Goal: Contribute content

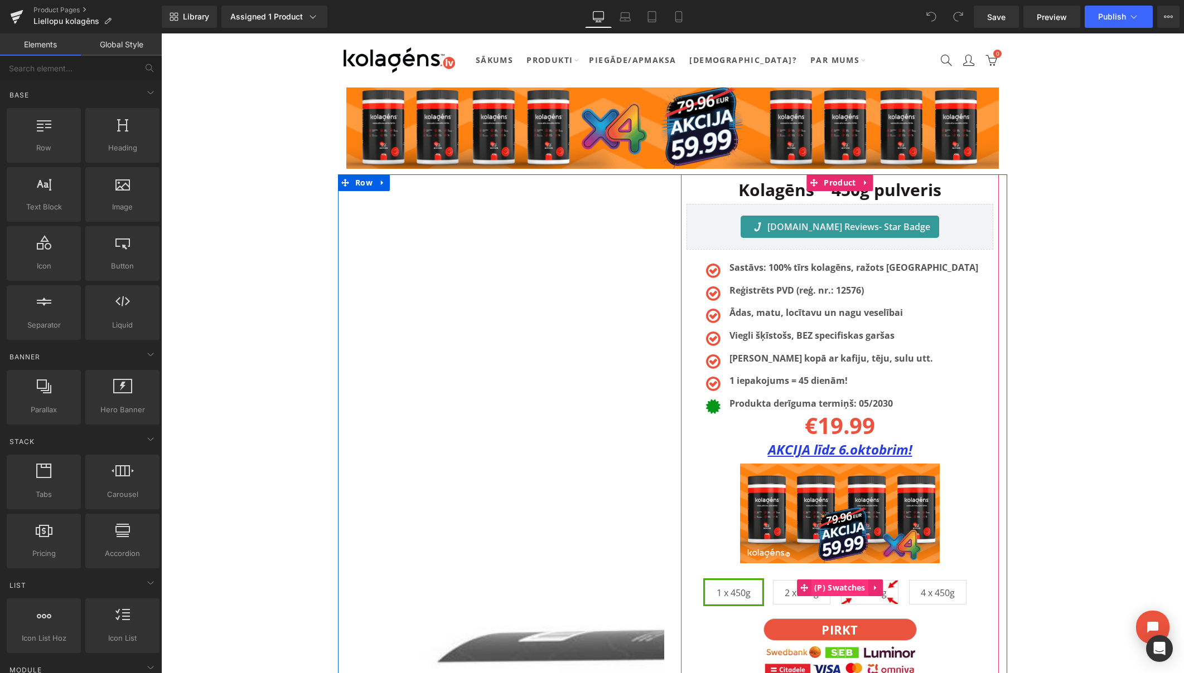
click at [856, 591] on span "(P) Swatches" at bounding box center [839, 588] width 57 height 17
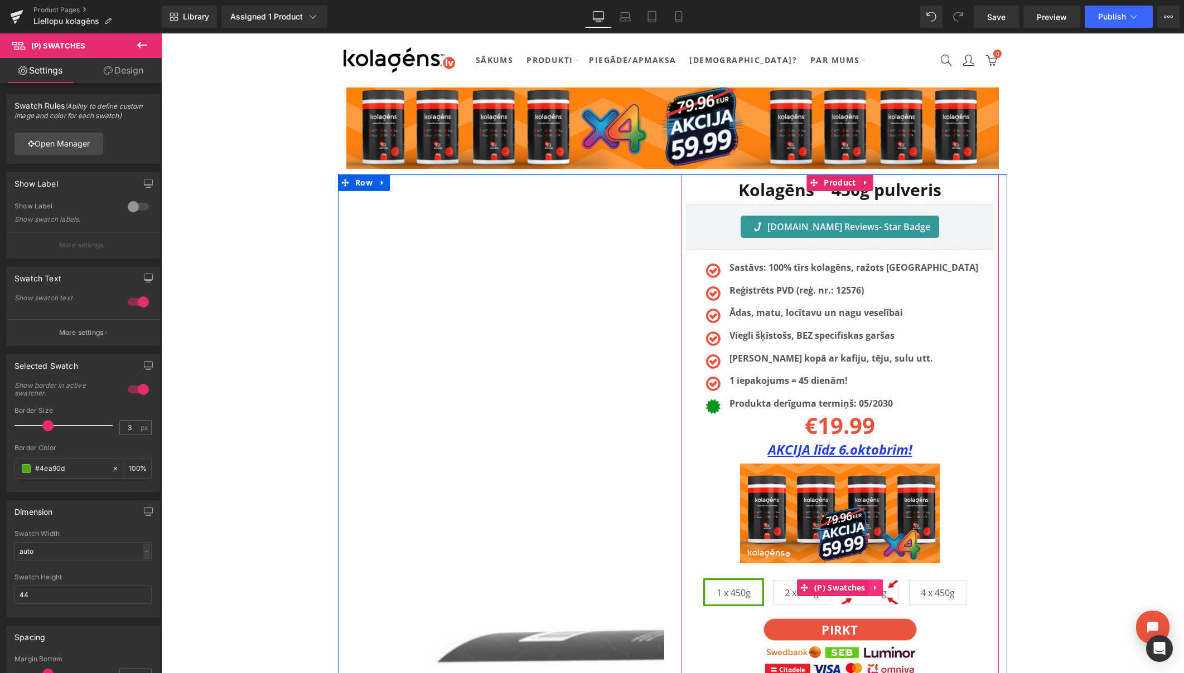
click at [875, 586] on icon at bounding box center [875, 588] width 8 height 8
click at [937, 593] on span "4 x 450g" at bounding box center [937, 592] width 34 height 23
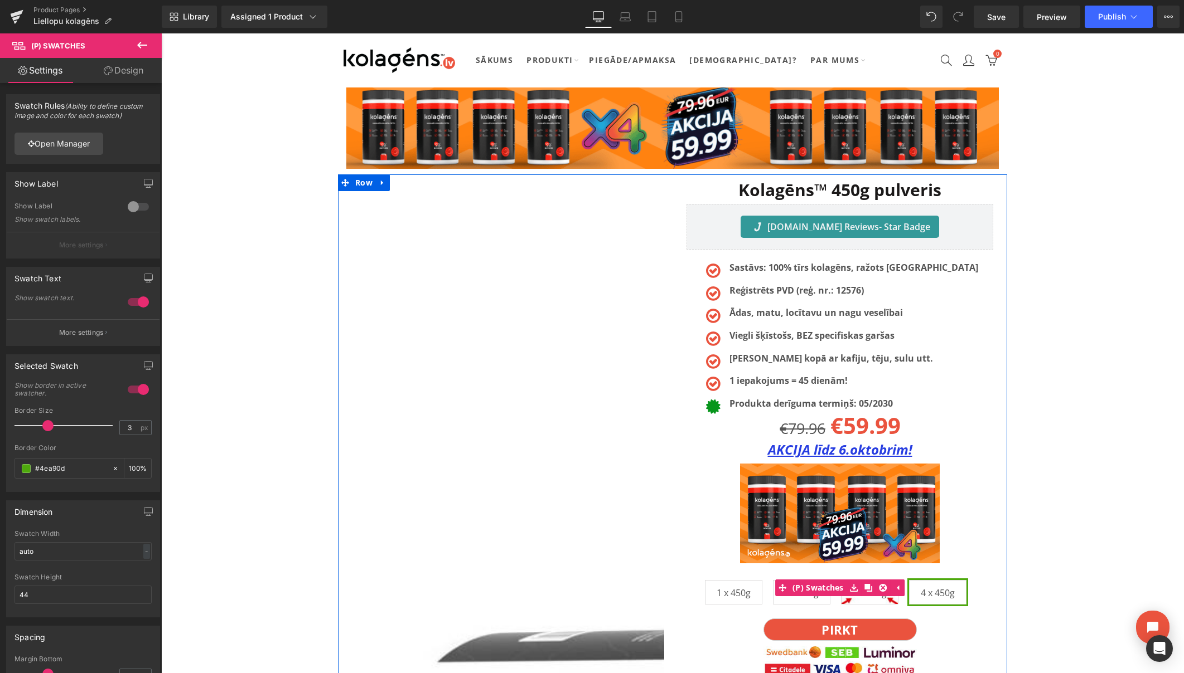
click at [870, 603] on span "3 x 450g" at bounding box center [869, 592] width 34 height 23
click at [934, 599] on span "4 x 450g" at bounding box center [937, 592] width 34 height 23
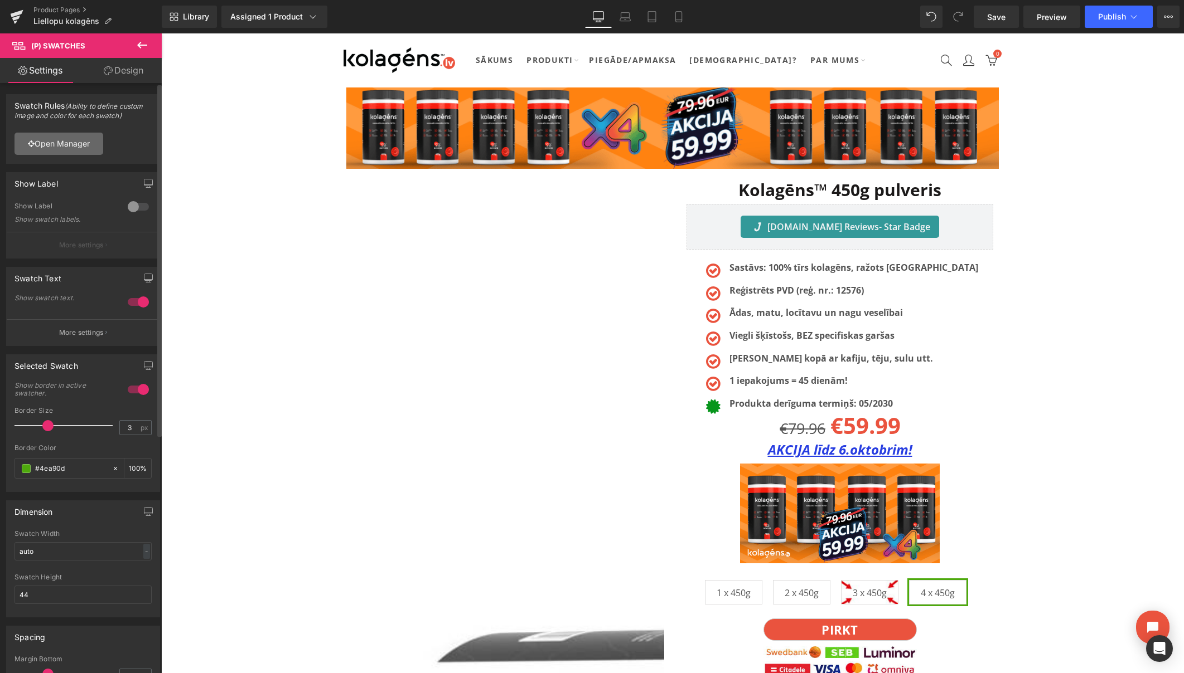
click at [46, 145] on link "Open Manager" at bounding box center [58, 144] width 89 height 22
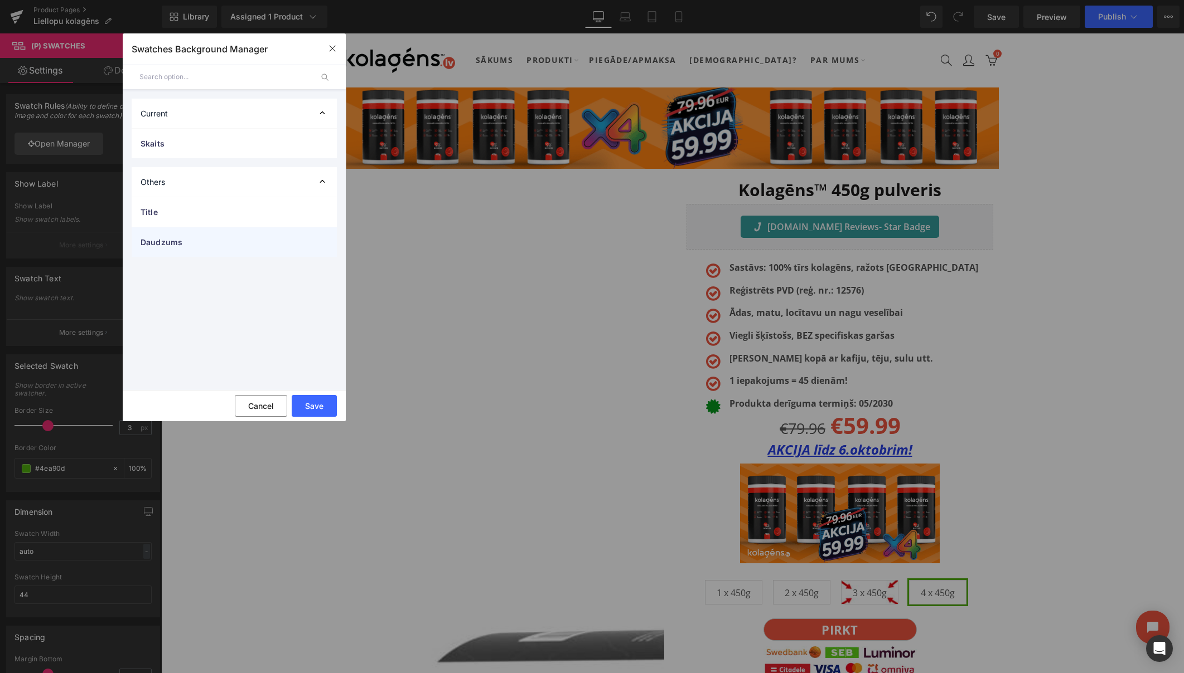
click at [169, 239] on span "Daudzums" at bounding box center [222, 242] width 165 height 12
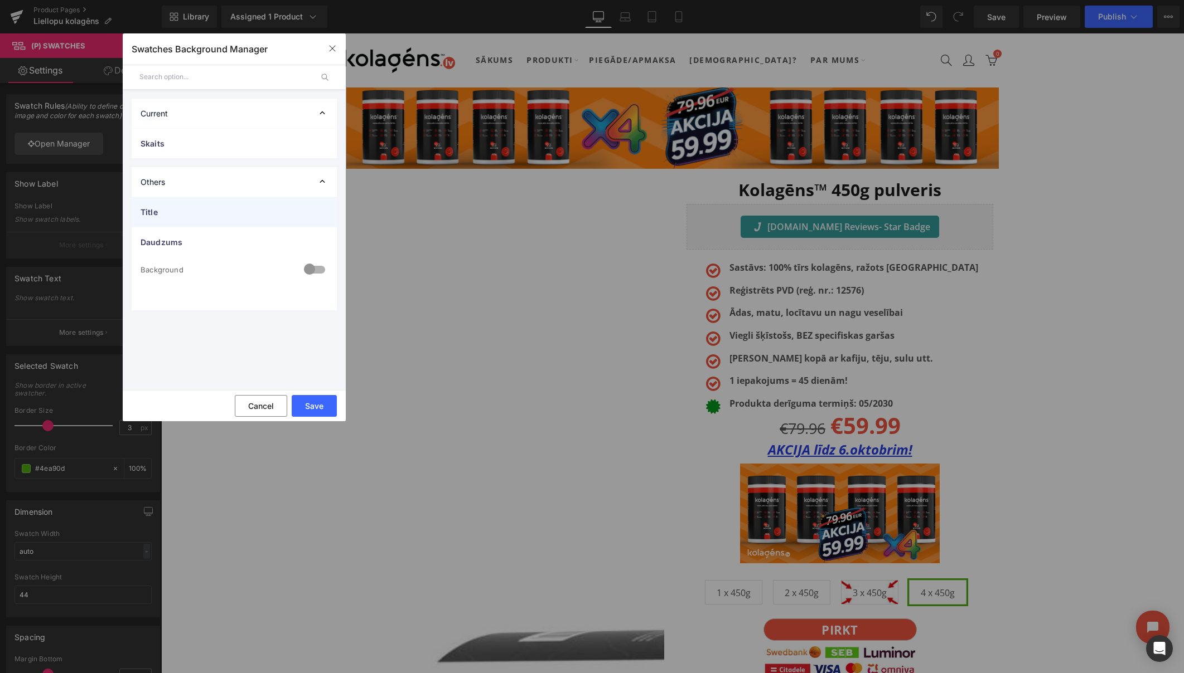
click at [177, 214] on span "Title" at bounding box center [222, 212] width 165 height 12
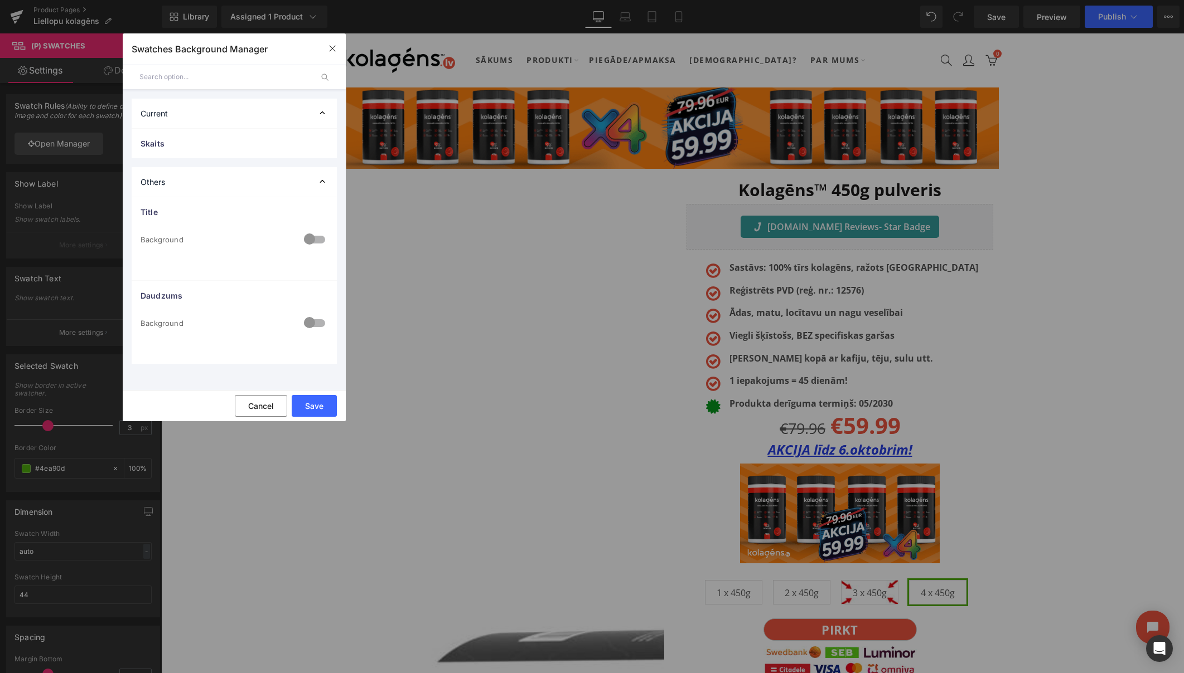
click at [187, 186] on div "Others" at bounding box center [234, 182] width 205 height 30
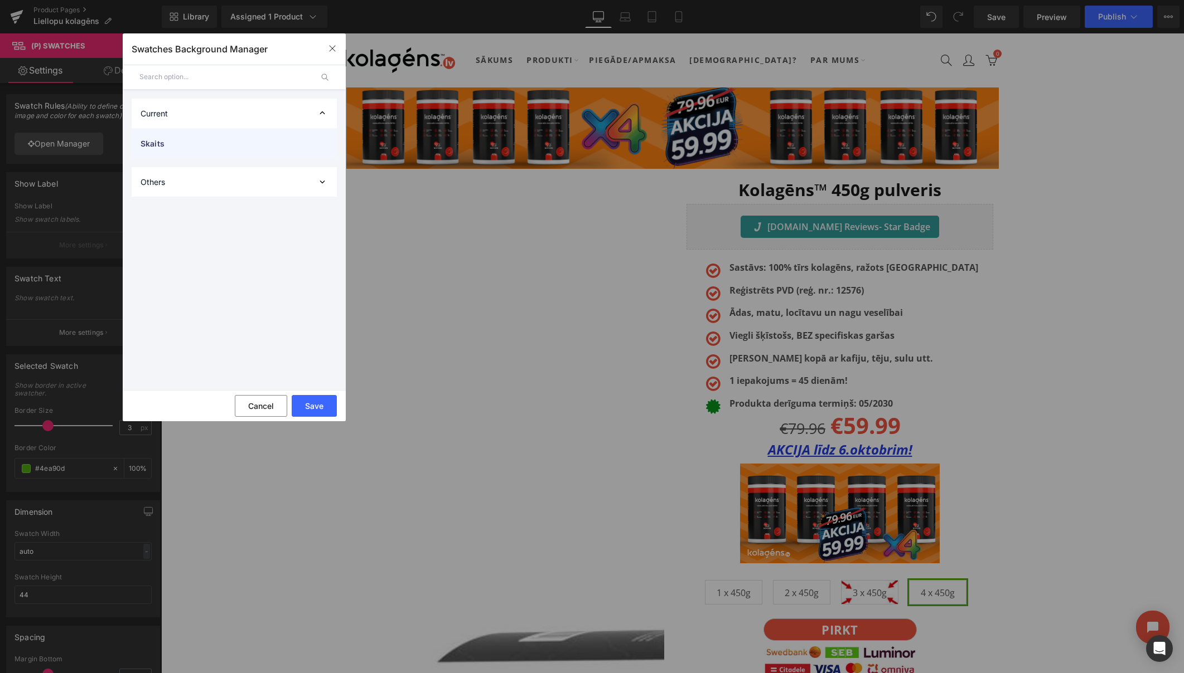
click at [197, 144] on span "Skaits" at bounding box center [222, 144] width 165 height 12
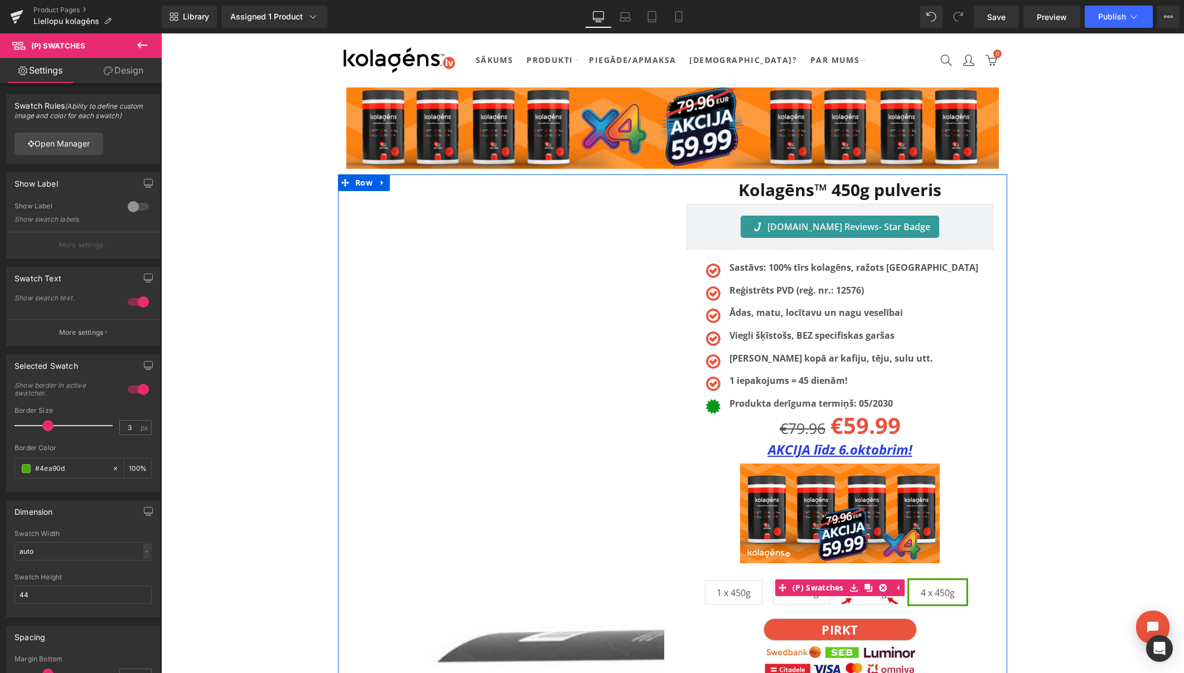
click at [808, 597] on span "2 x 450g" at bounding box center [801, 592] width 34 height 23
click at [847, 599] on span "3 x 450g" at bounding box center [869, 592] width 57 height 25
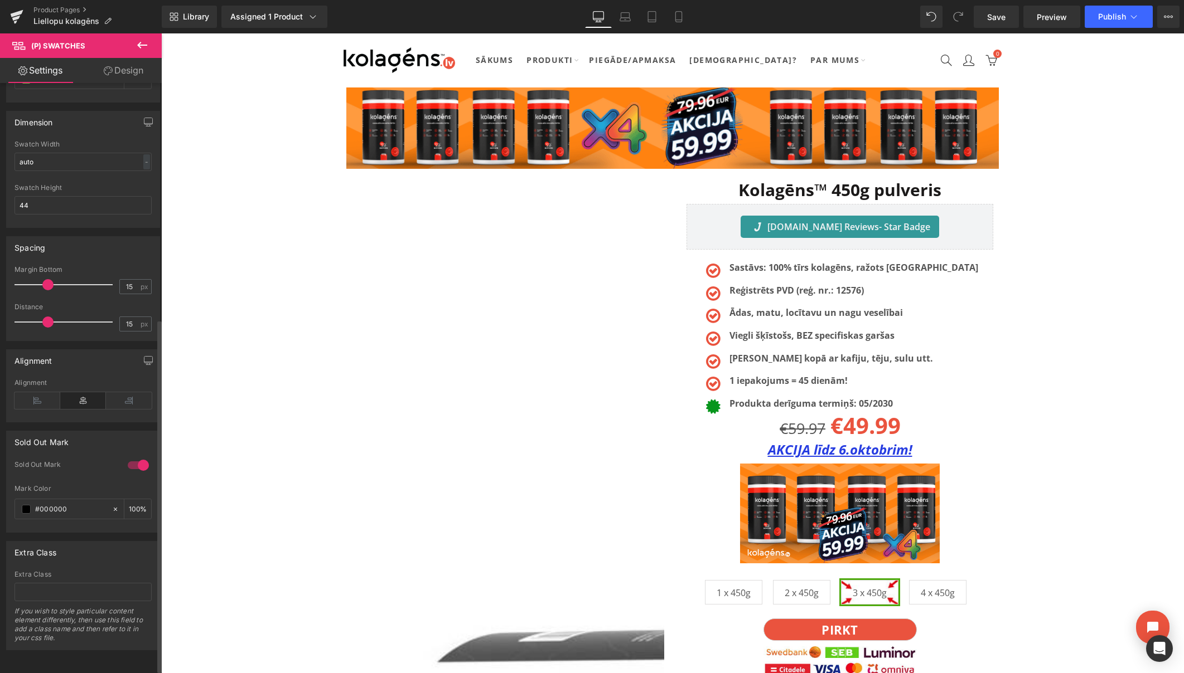
scroll to position [399, 0]
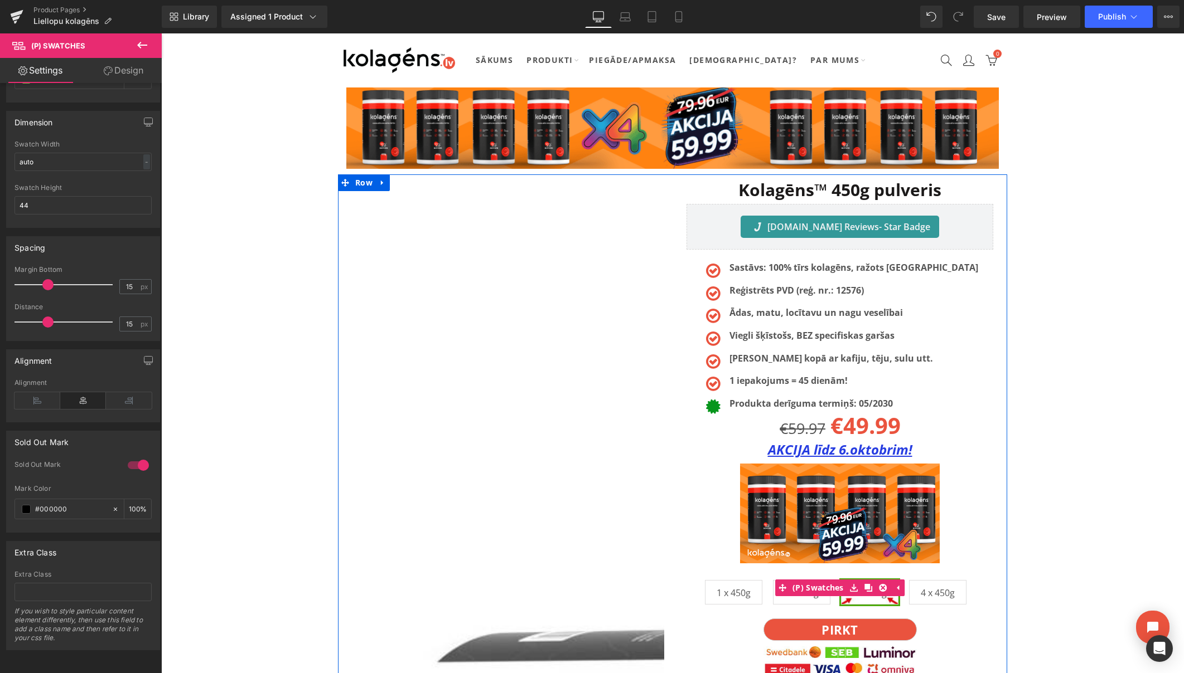
click at [791, 602] on span "2 x 450g" at bounding box center [801, 592] width 34 height 23
click at [870, 602] on span "3 x 450g" at bounding box center [869, 592] width 34 height 23
click at [925, 601] on span "4 x 450g" at bounding box center [937, 592] width 34 height 23
click at [869, 601] on span "3 x 450g" at bounding box center [869, 592] width 34 height 23
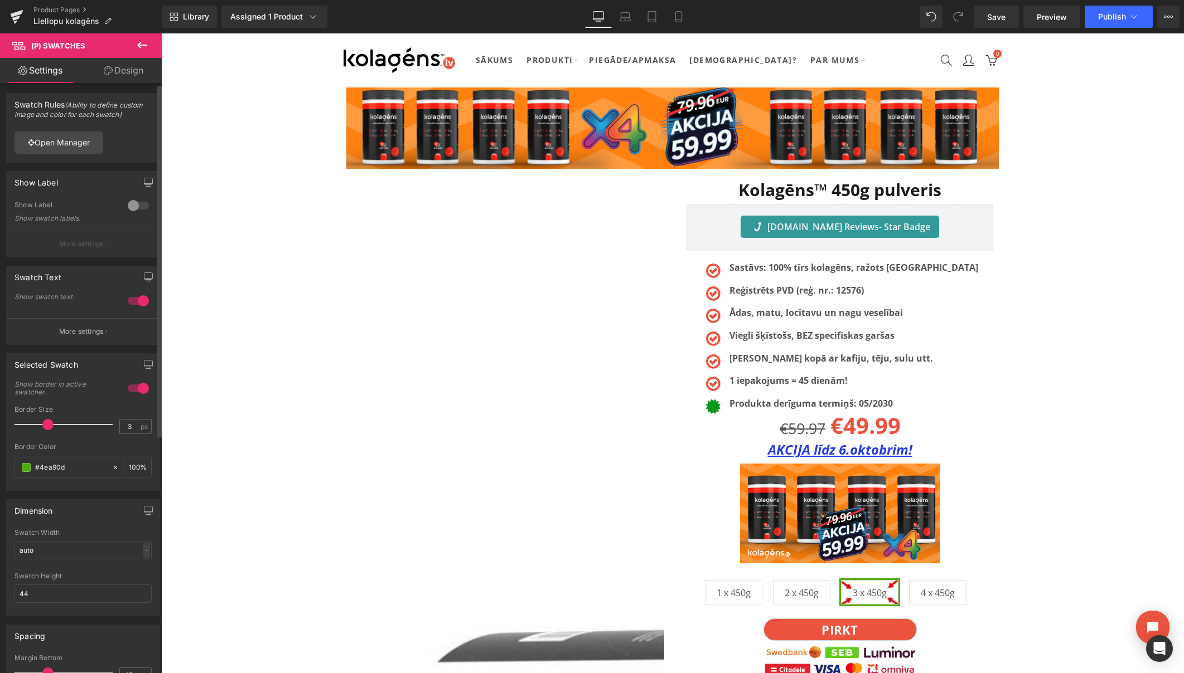
scroll to position [0, 0]
click at [82, 336] on p "More settings" at bounding box center [81, 333] width 45 height 10
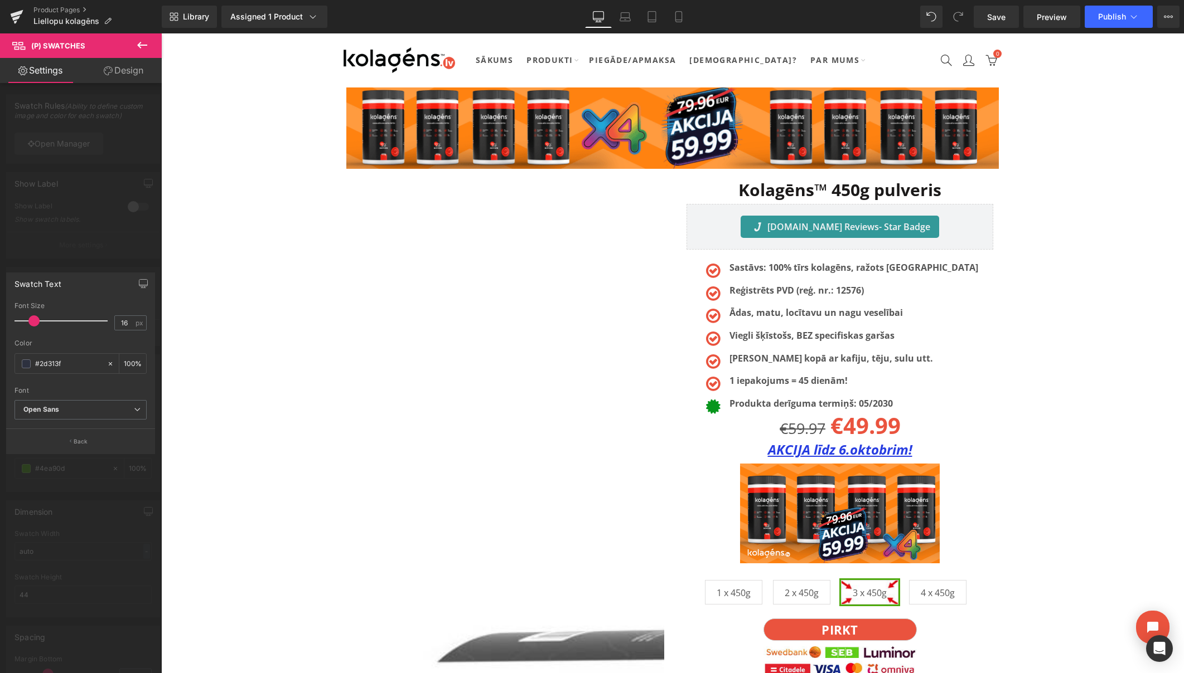
click at [104, 252] on div at bounding box center [81, 356] width 162 height 646
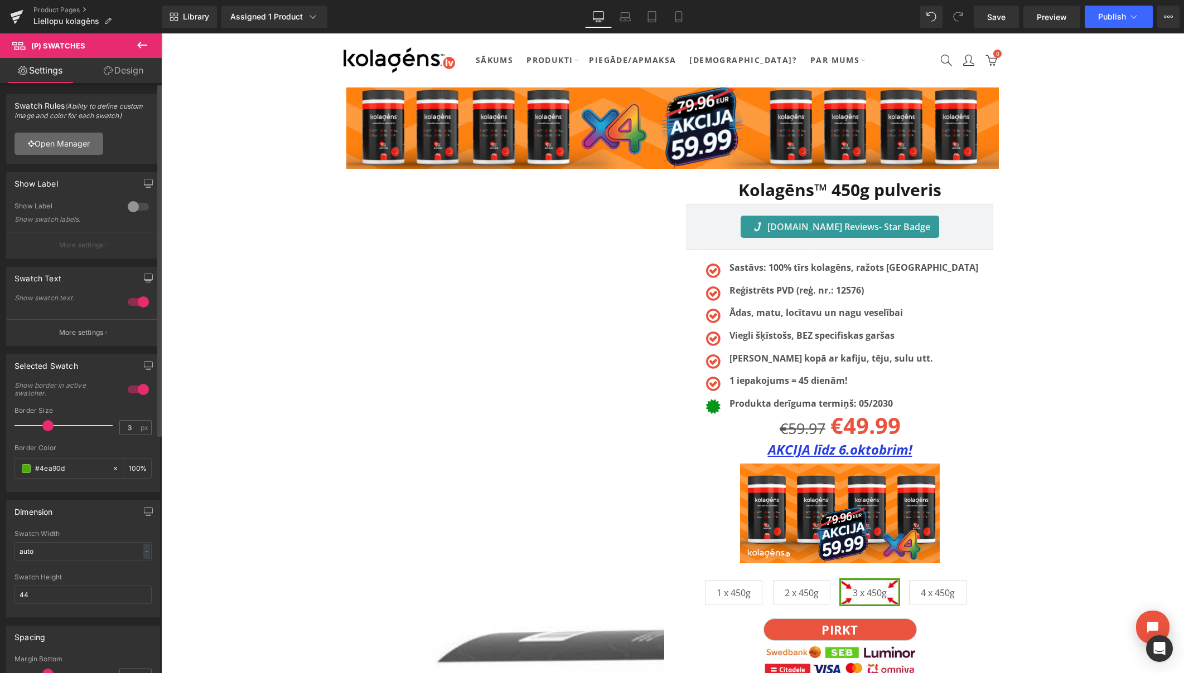
click at [70, 142] on link "Open Manager" at bounding box center [58, 144] width 89 height 22
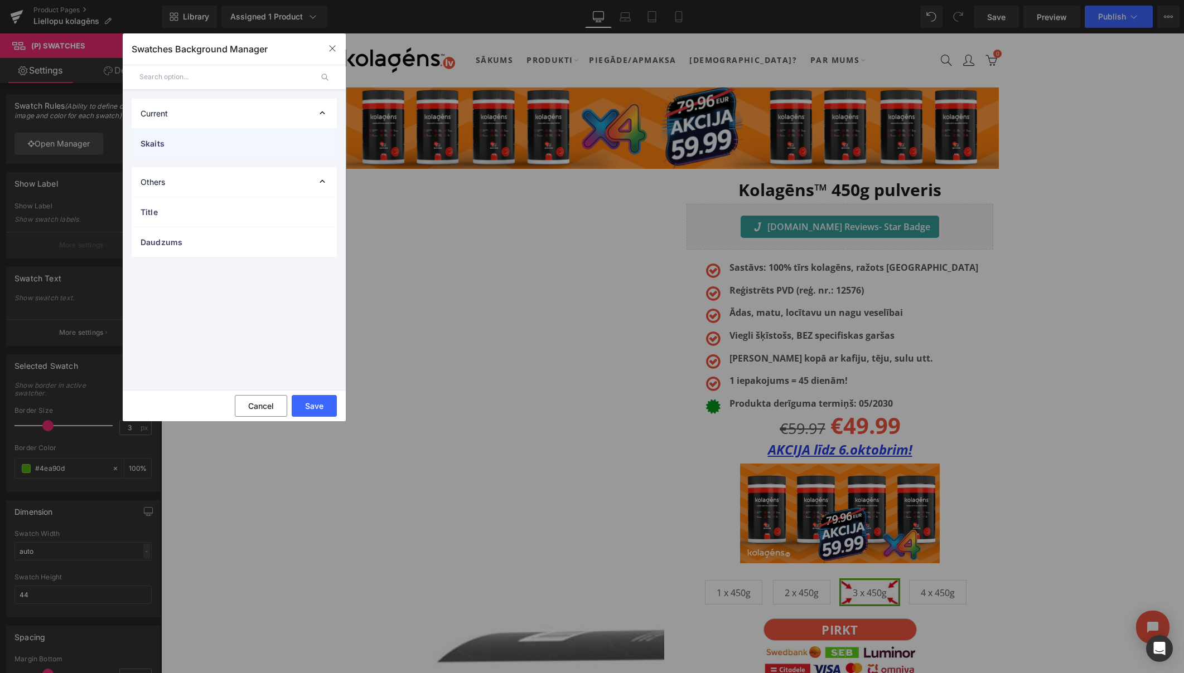
click at [216, 144] on span "Skaits" at bounding box center [222, 144] width 165 height 12
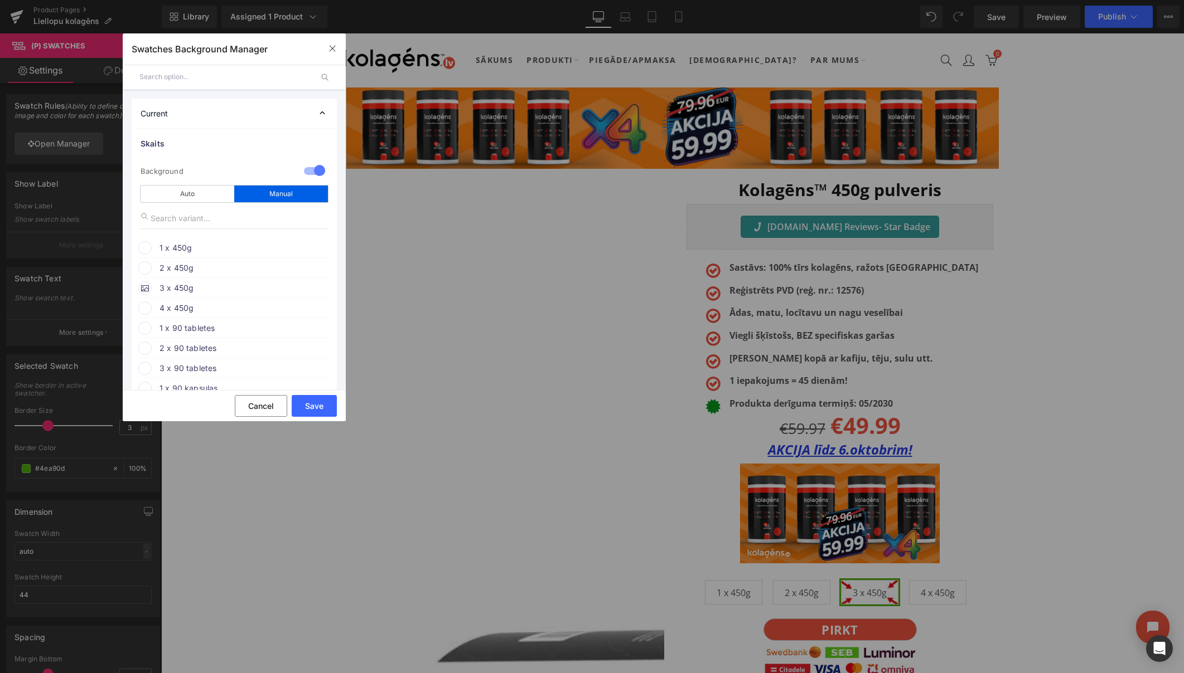
click at [144, 289] on icon at bounding box center [145, 288] width 8 height 8
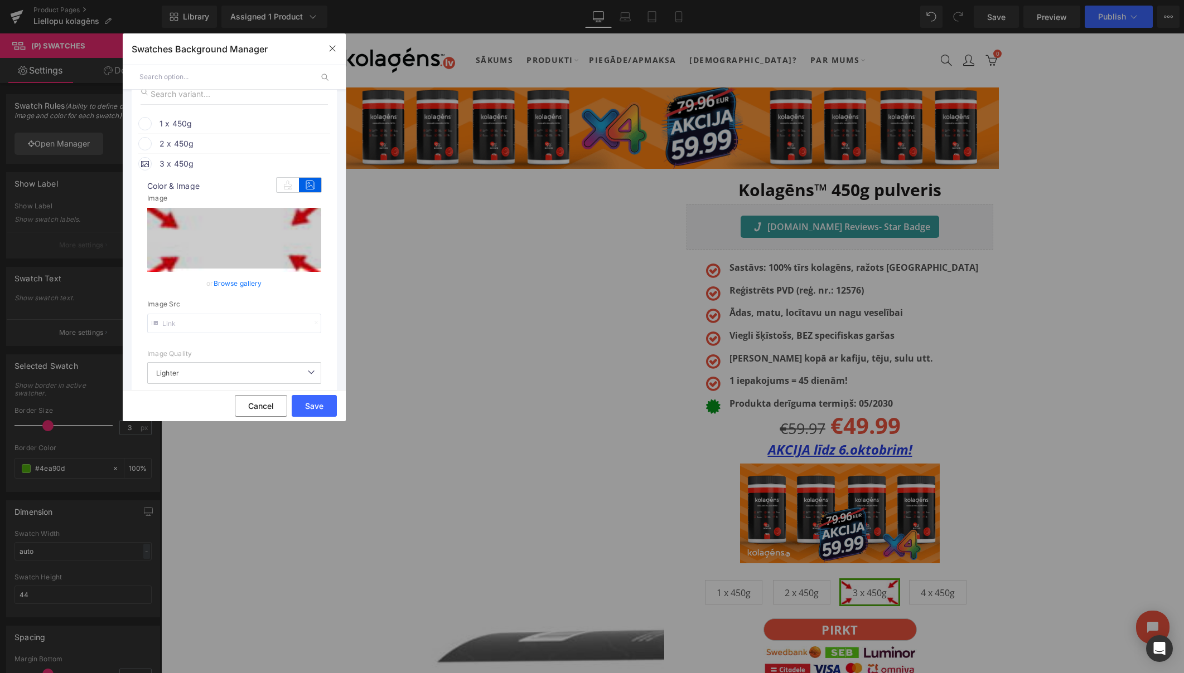
scroll to position [126, 0]
click at [213, 323] on input "text" at bounding box center [234, 322] width 174 height 20
click at [212, 323] on input "text" at bounding box center [234, 322] width 174 height 20
type input "[URL][DOMAIN_NAME]"
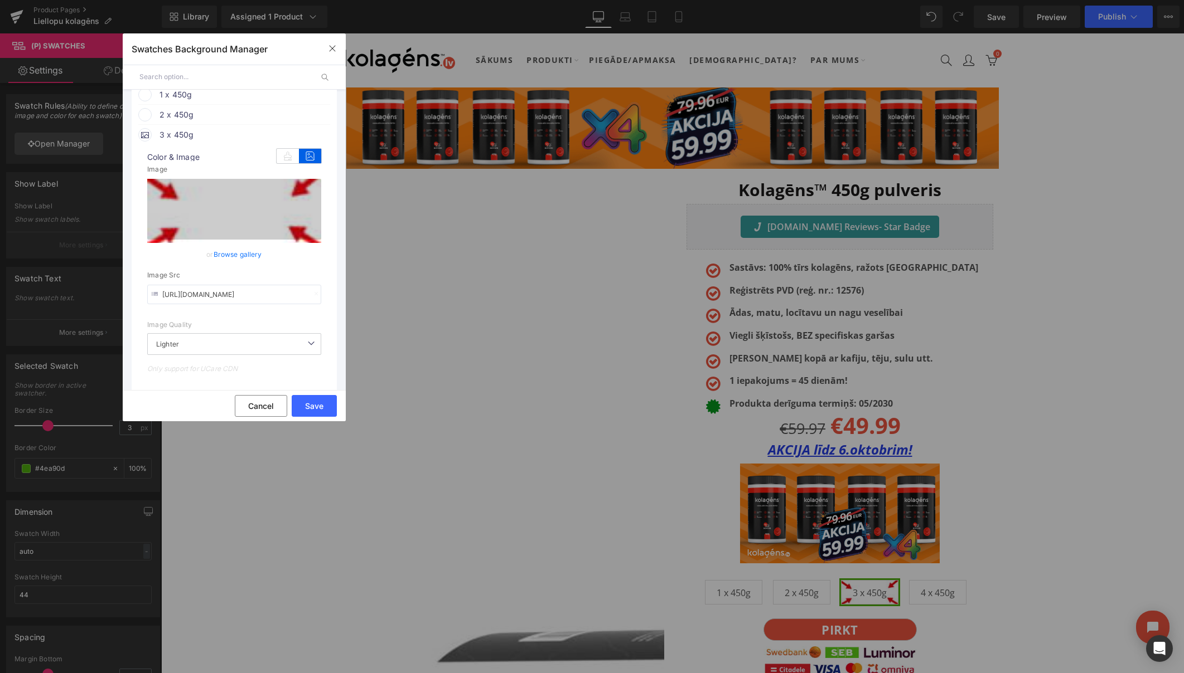
scroll to position [152, 0]
click at [148, 138] on icon at bounding box center [145, 136] width 8 height 8
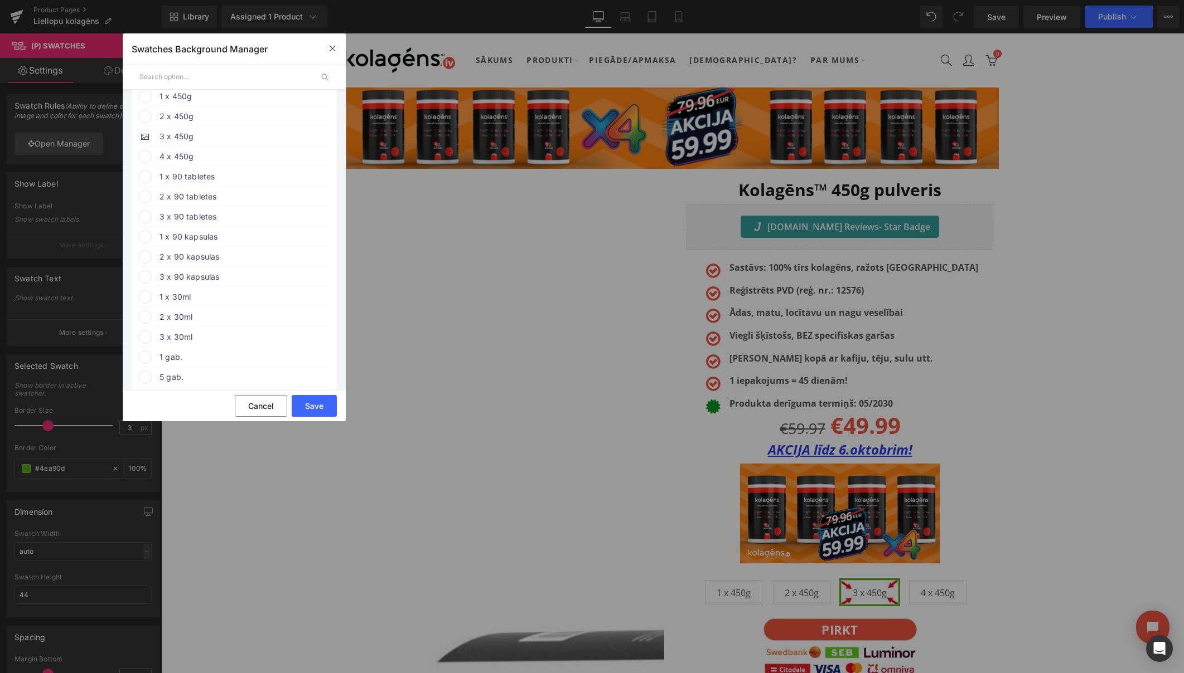
click at [146, 138] on icon at bounding box center [145, 136] width 8 height 8
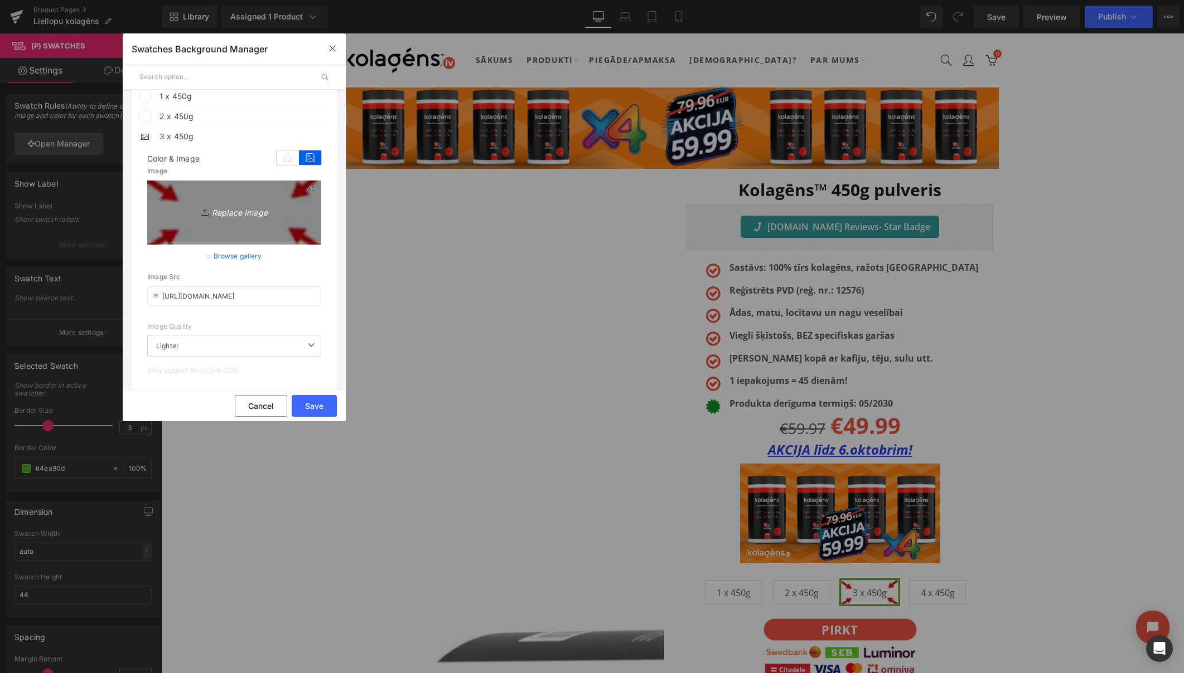
click at [237, 210] on icon "Replace Image" at bounding box center [234, 211] width 89 height 14
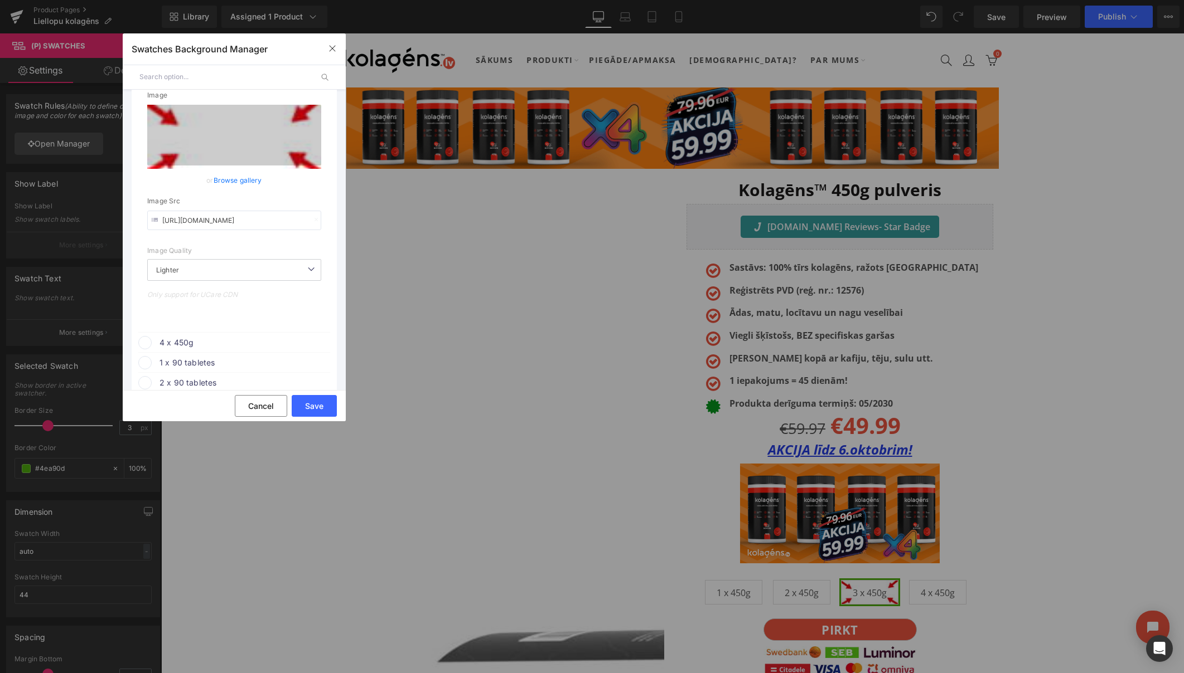
scroll to position [258, 0]
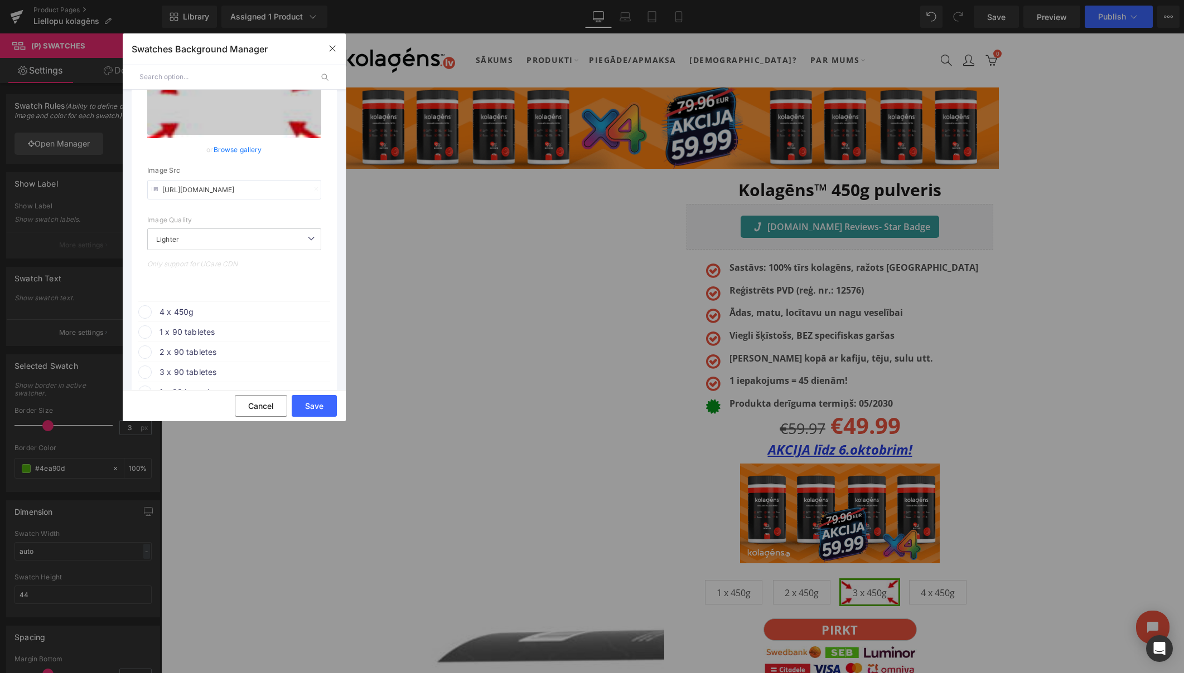
click at [146, 312] on span at bounding box center [144, 311] width 13 height 13
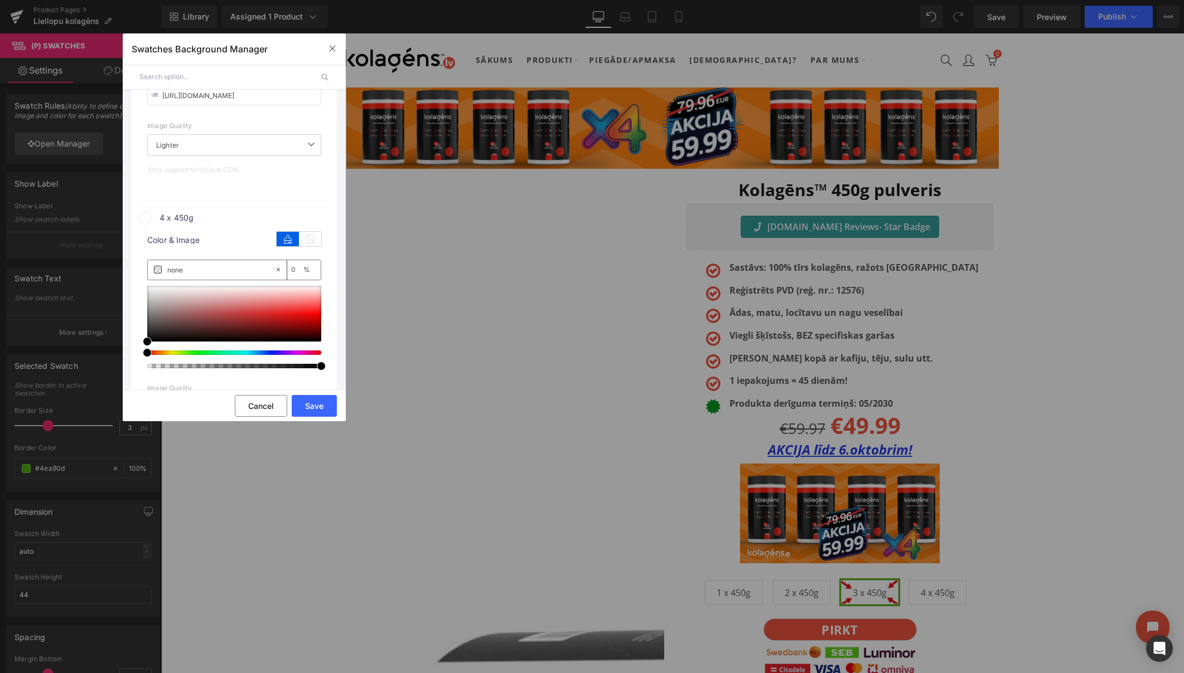
scroll to position [353, 0]
click at [307, 237] on icon at bounding box center [310, 238] width 22 height 14
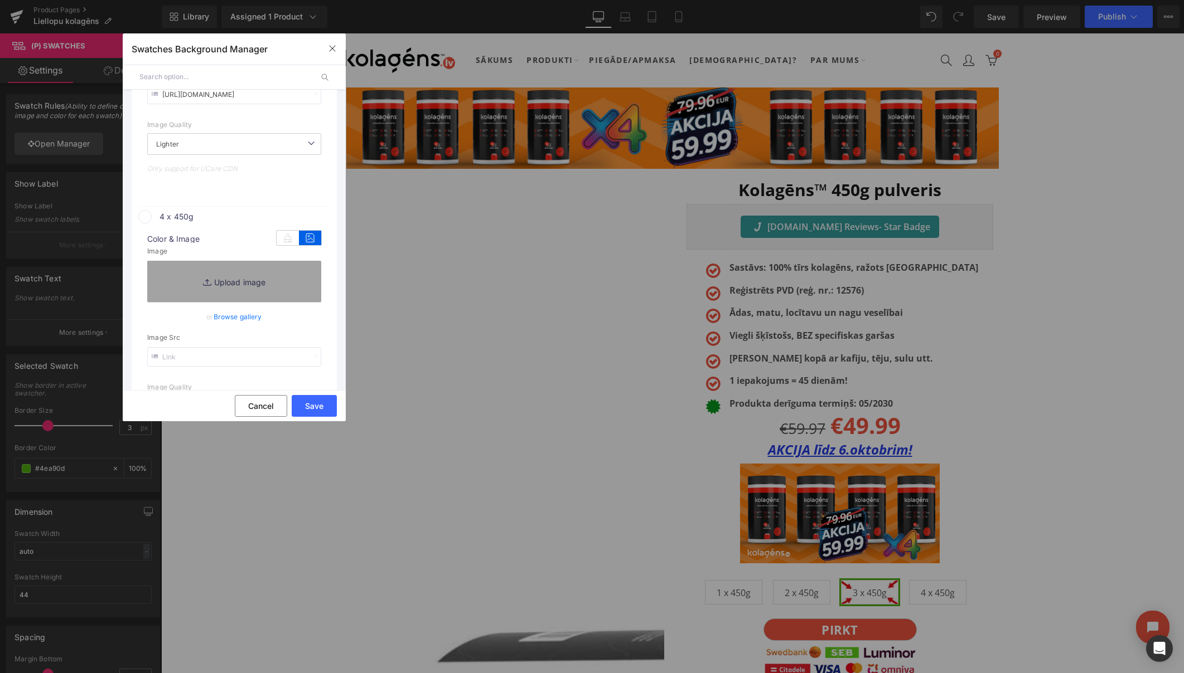
click at [190, 358] on input "text" at bounding box center [234, 357] width 174 height 20
paste input "[URL][DOMAIN_NAME]"
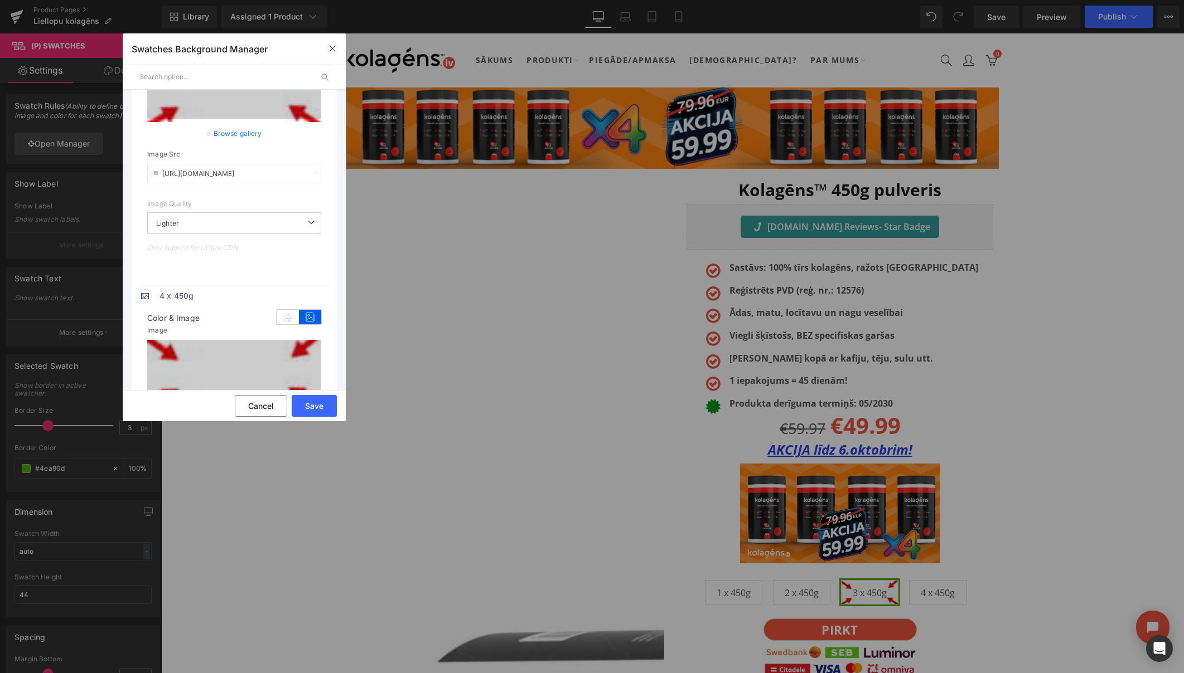
scroll to position [261, 0]
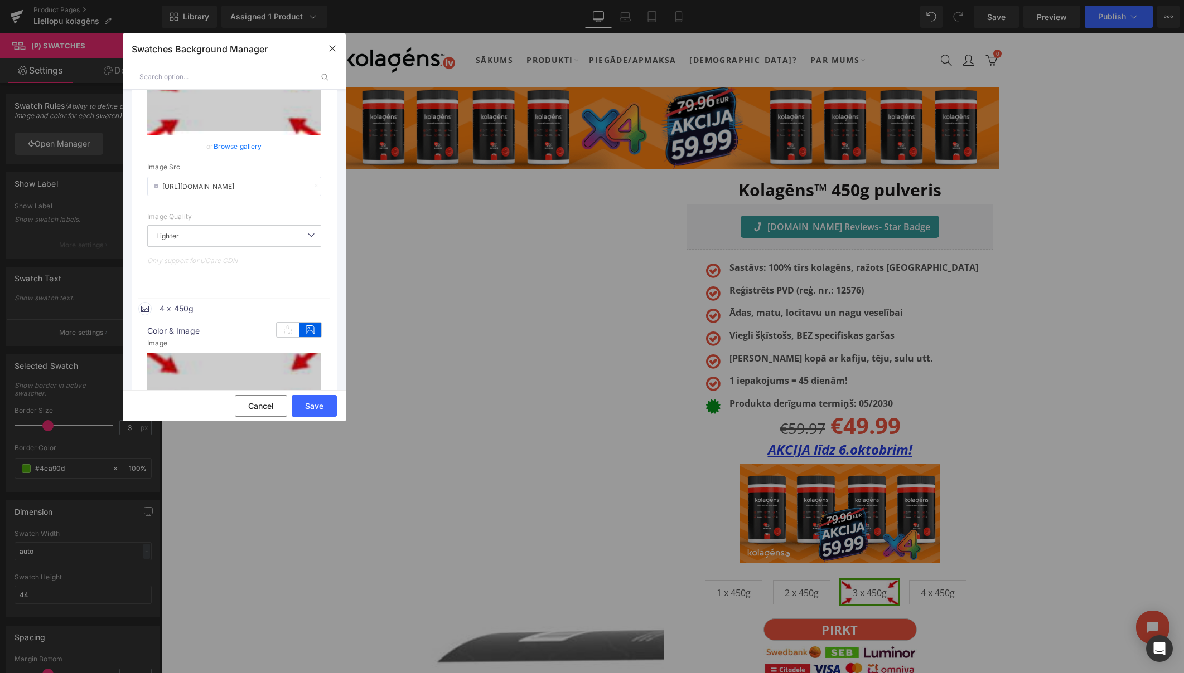
type input "[URL][DOMAIN_NAME]"
click at [216, 182] on input "[URL][DOMAIN_NAME]" at bounding box center [234, 187] width 174 height 20
click at [217, 182] on input "[URL][DOMAIN_NAME]" at bounding box center [234, 187] width 174 height 20
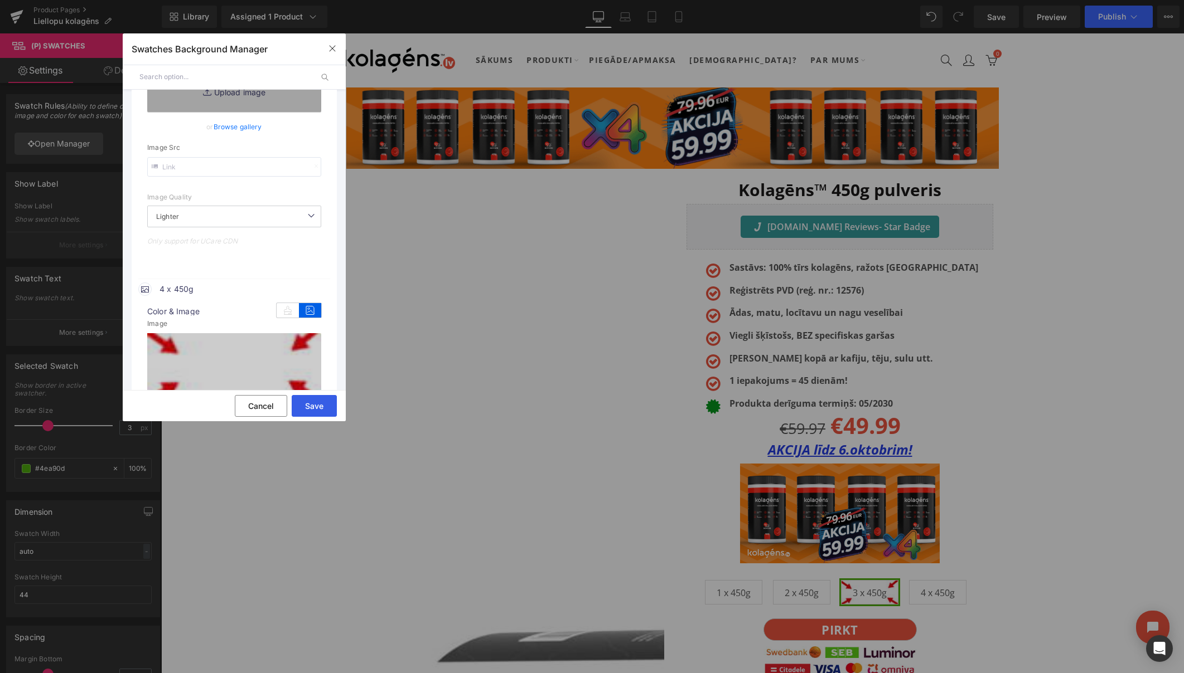
click at [317, 406] on button "Save" at bounding box center [314, 406] width 45 height 22
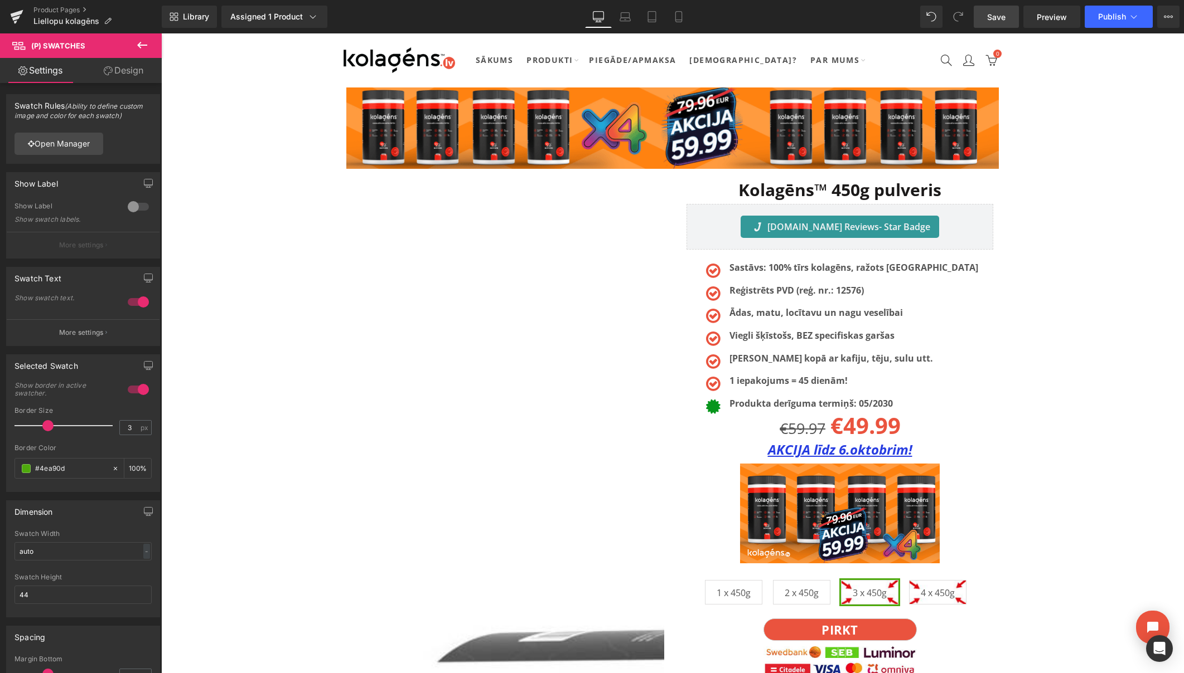
click at [1000, 20] on span "Save" at bounding box center [996, 17] width 18 height 12
click at [1045, 18] on span "Preview" at bounding box center [1051, 17] width 30 height 12
click at [67, 146] on link "Open Manager" at bounding box center [58, 144] width 89 height 22
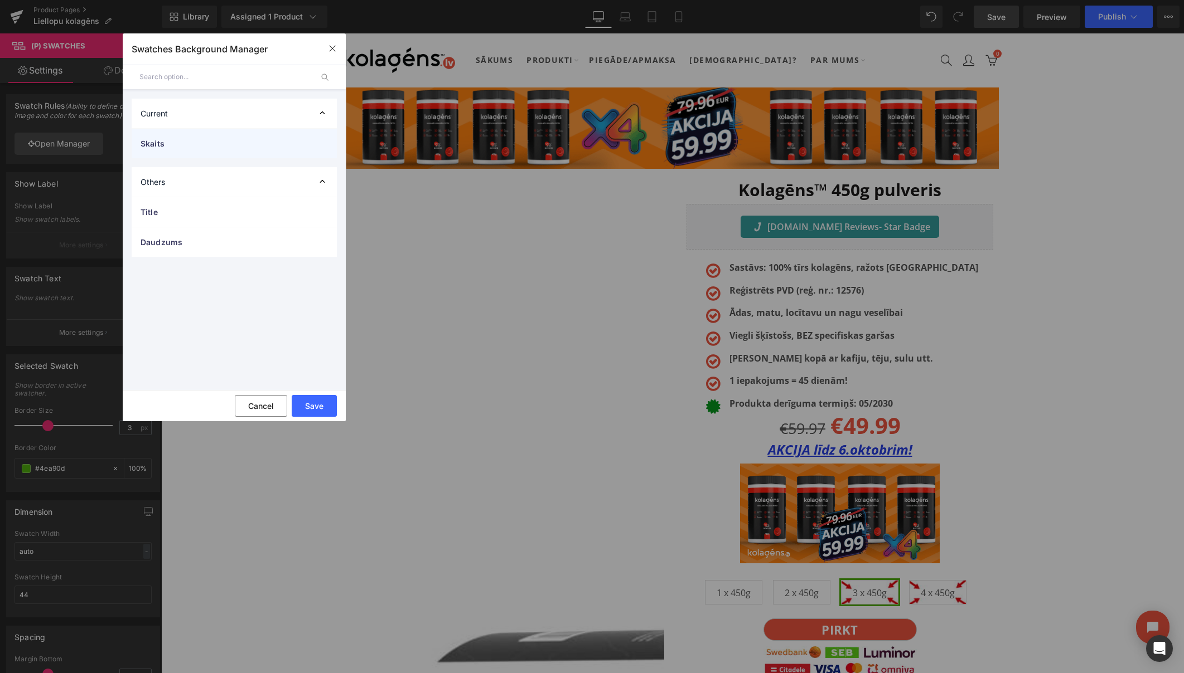
click at [262, 139] on span "Skaits" at bounding box center [222, 144] width 165 height 12
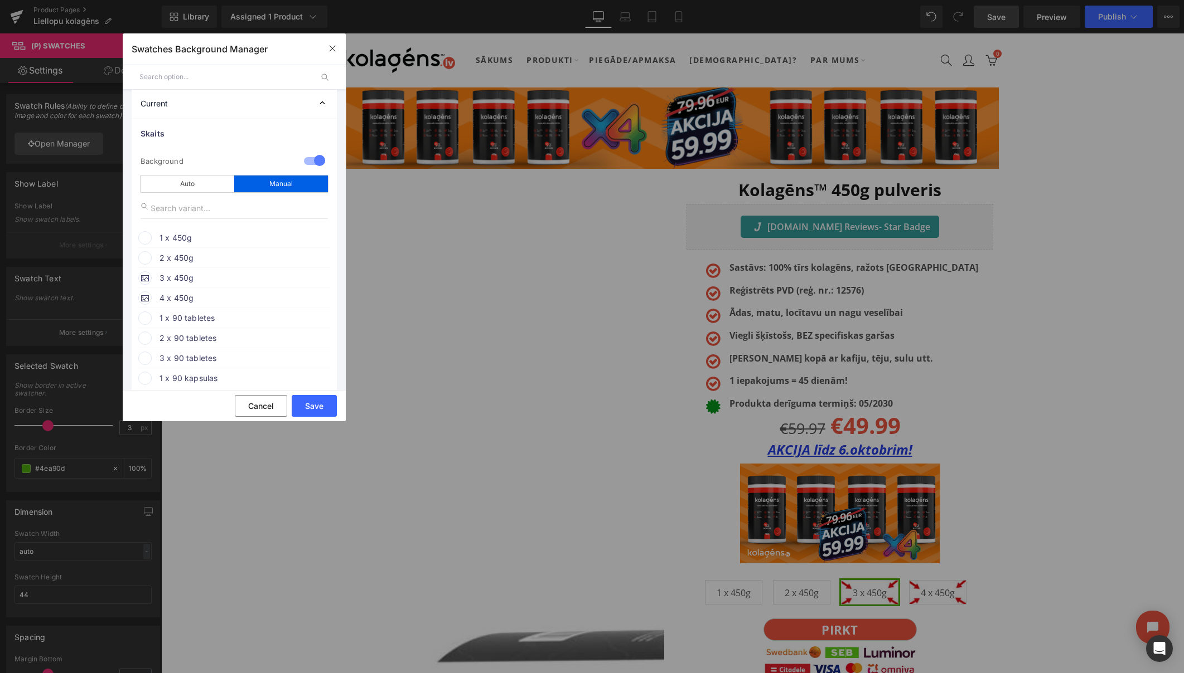
scroll to position [11, 0]
click at [182, 278] on span "3 x 450g" at bounding box center [243, 276] width 169 height 13
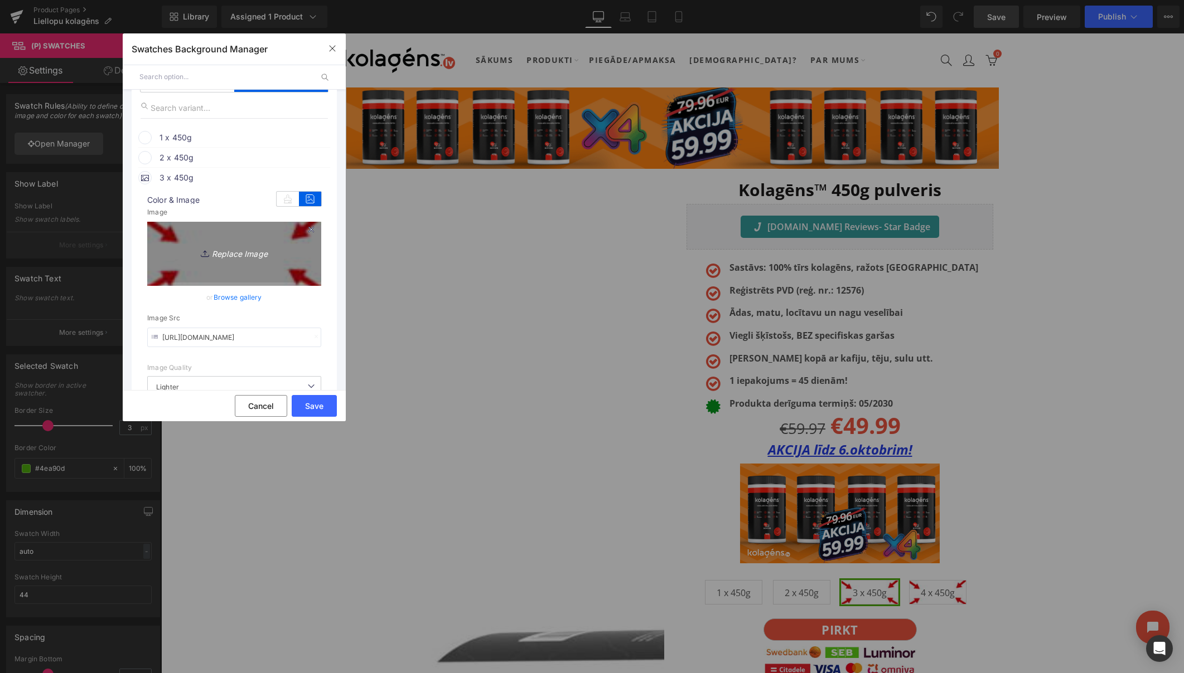
scroll to position [113, 0]
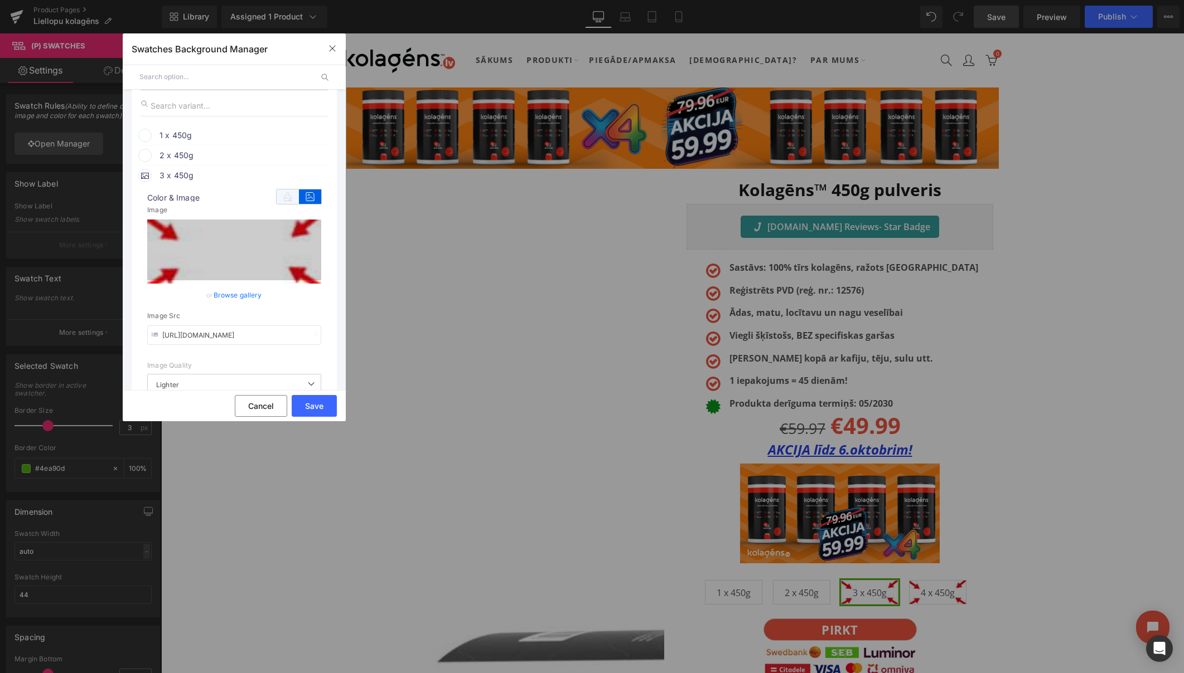
click at [282, 195] on icon at bounding box center [288, 197] width 22 height 14
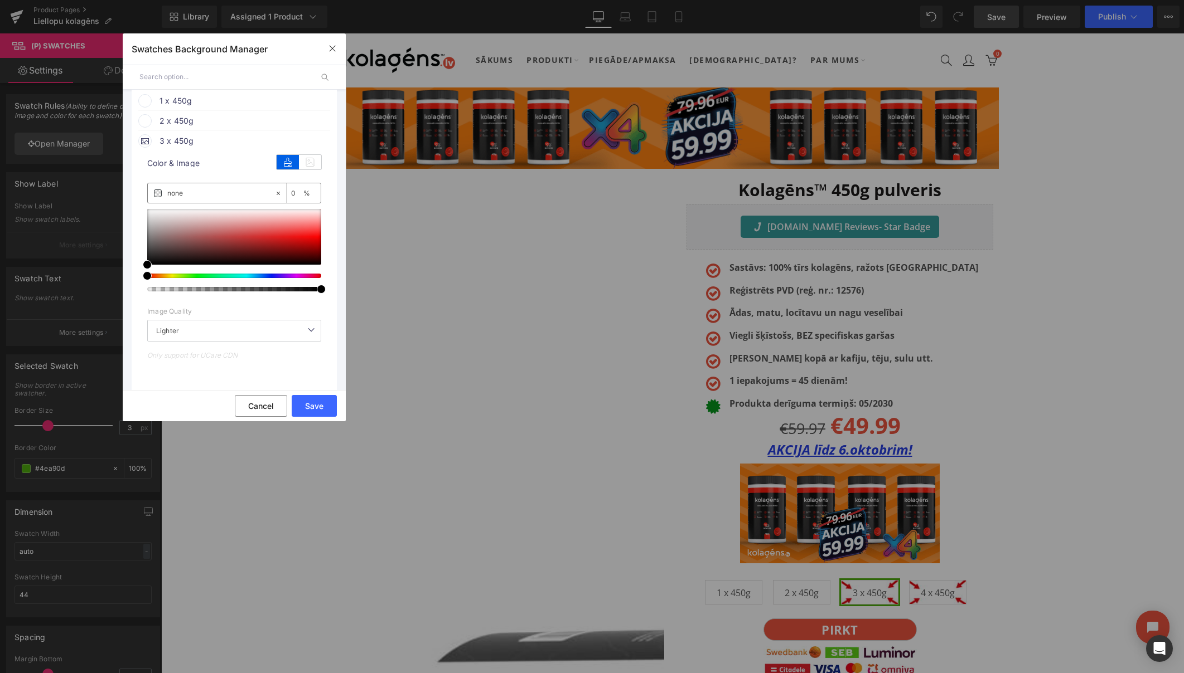
scroll to position [149, 0]
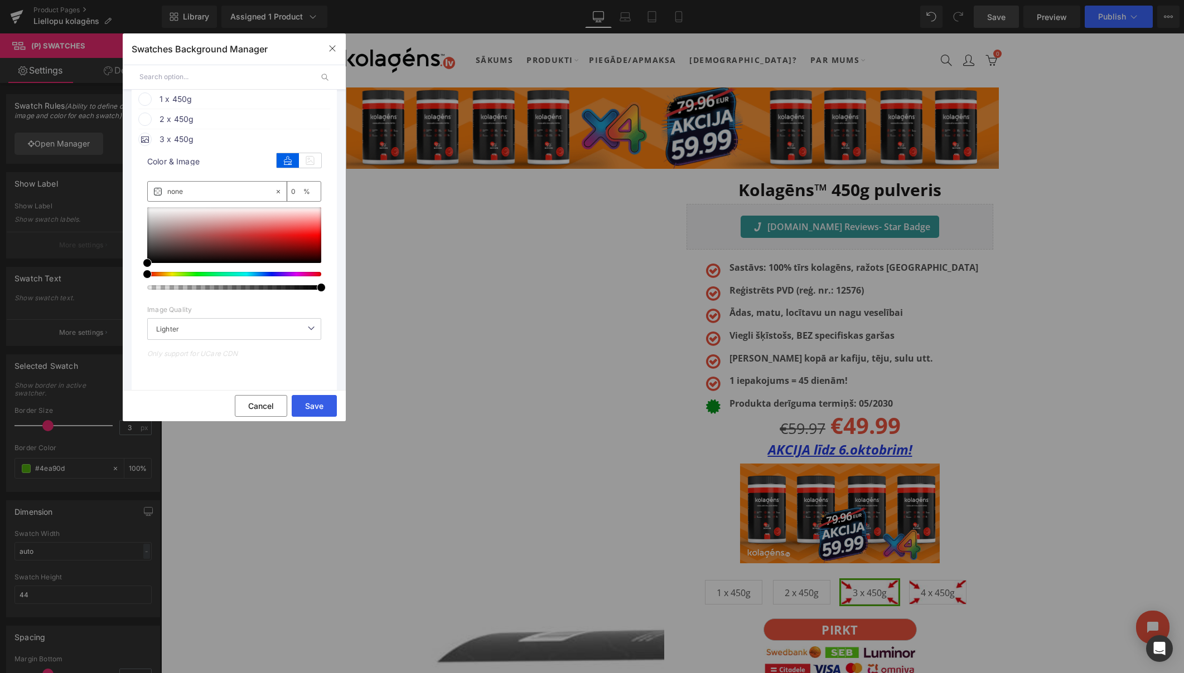
click at [309, 410] on button "Save" at bounding box center [314, 406] width 45 height 22
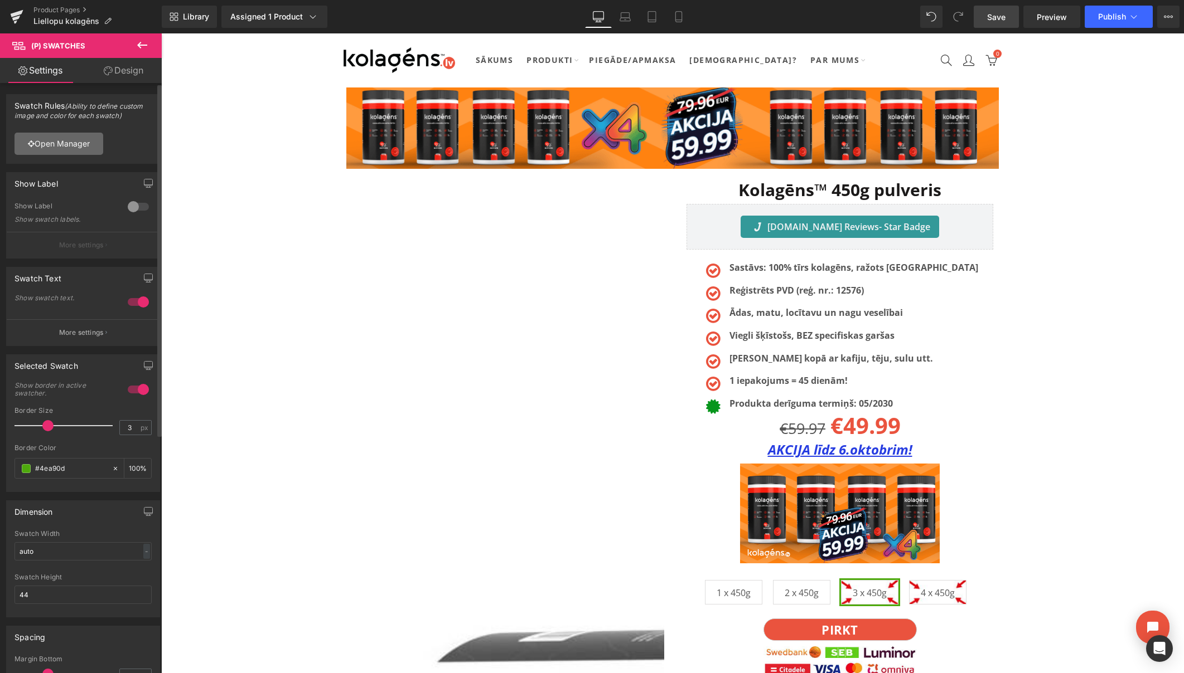
click at [51, 151] on link "Open Manager" at bounding box center [58, 144] width 89 height 22
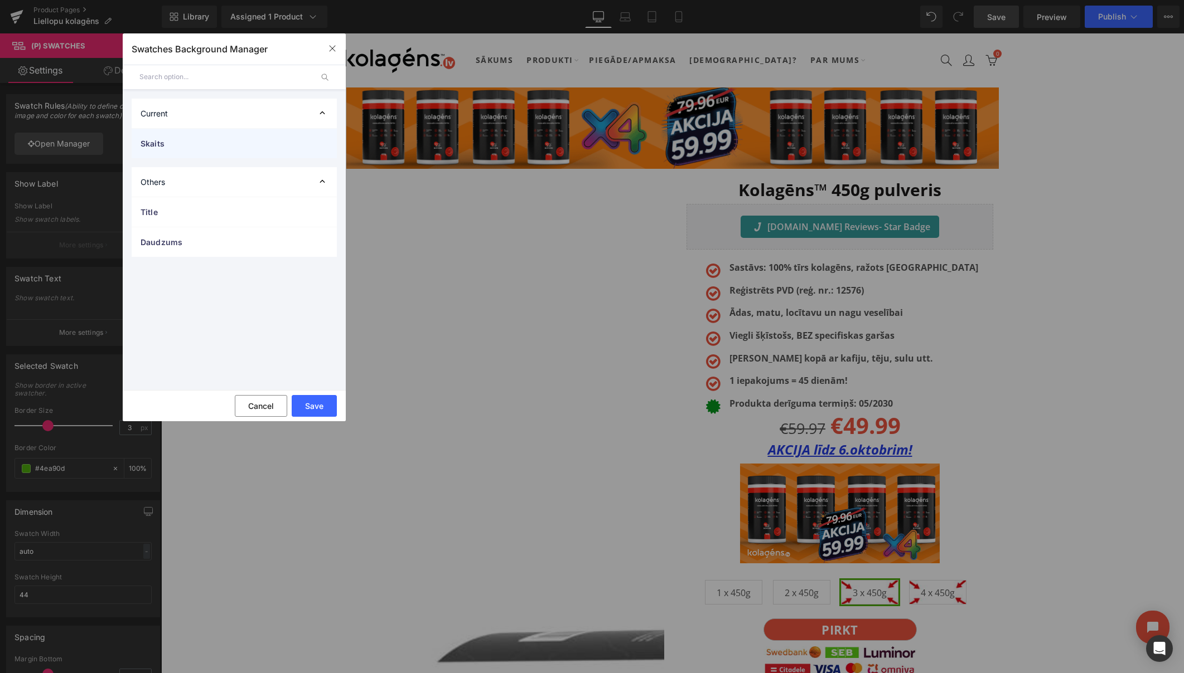
click at [220, 143] on span "Skaits" at bounding box center [222, 144] width 165 height 12
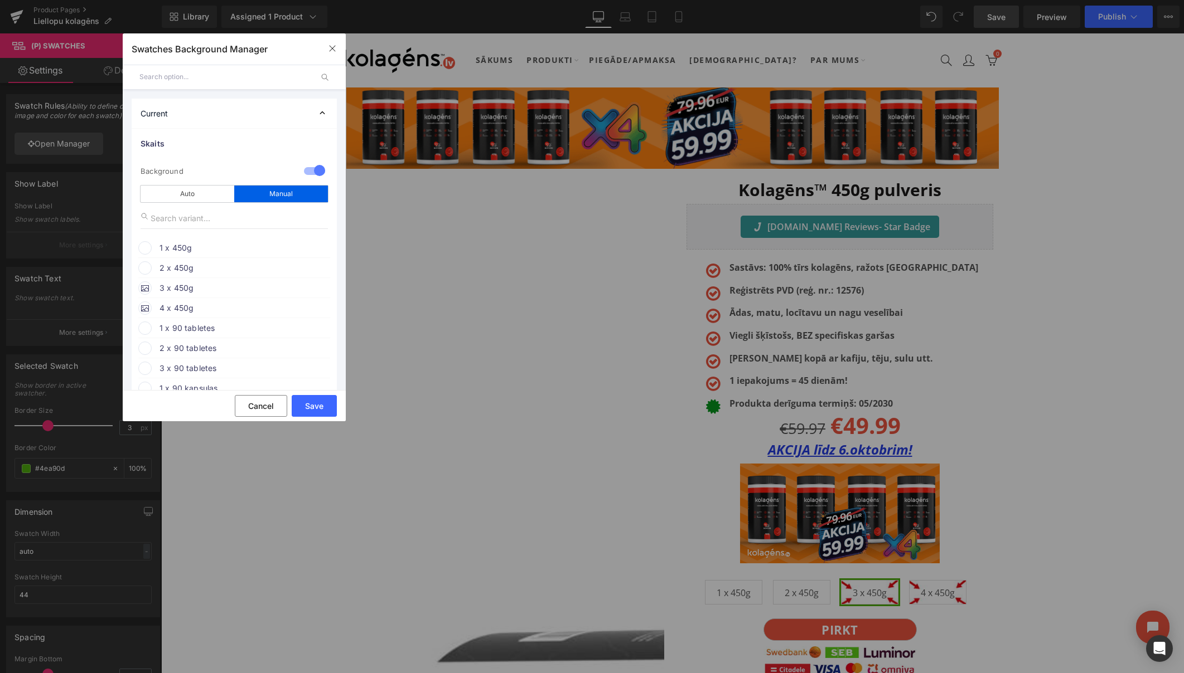
click at [145, 289] on icon at bounding box center [145, 288] width 8 height 8
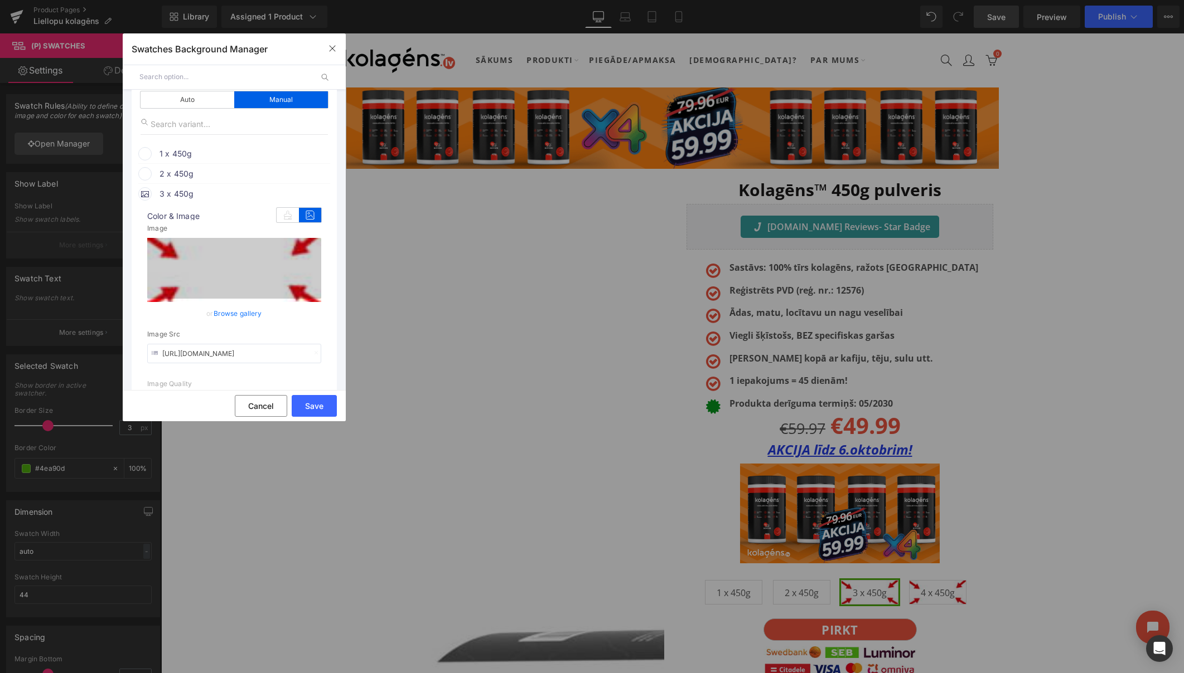
scroll to position [106, 0]
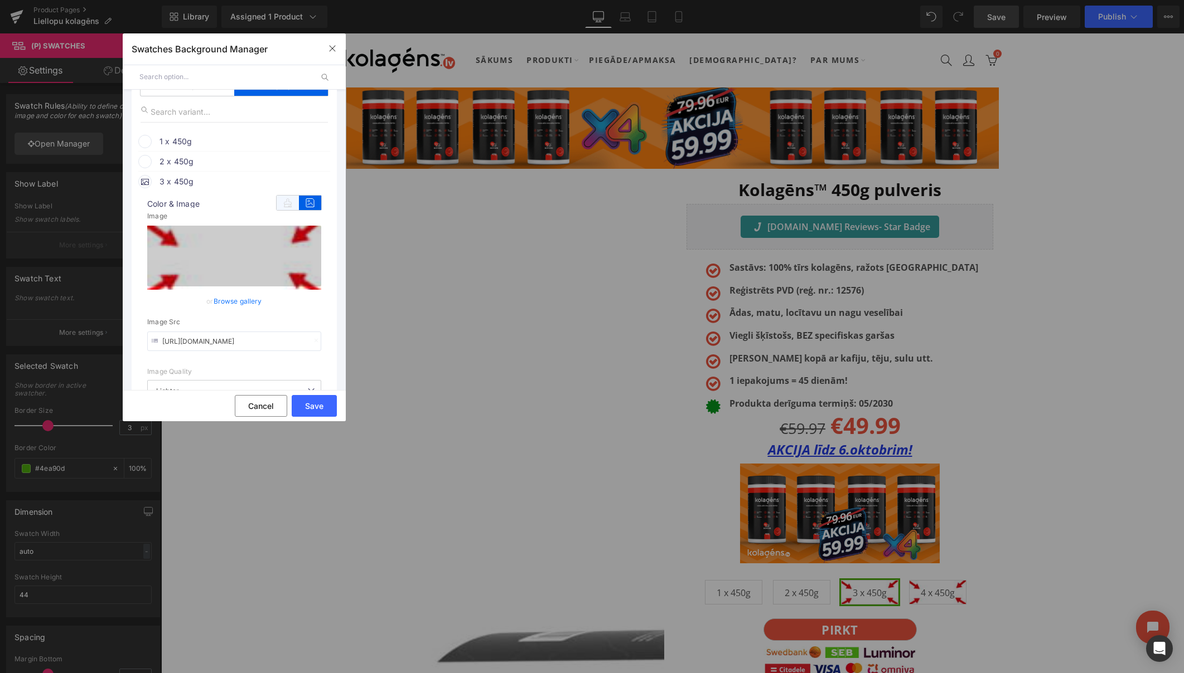
click at [287, 200] on icon at bounding box center [288, 203] width 22 height 14
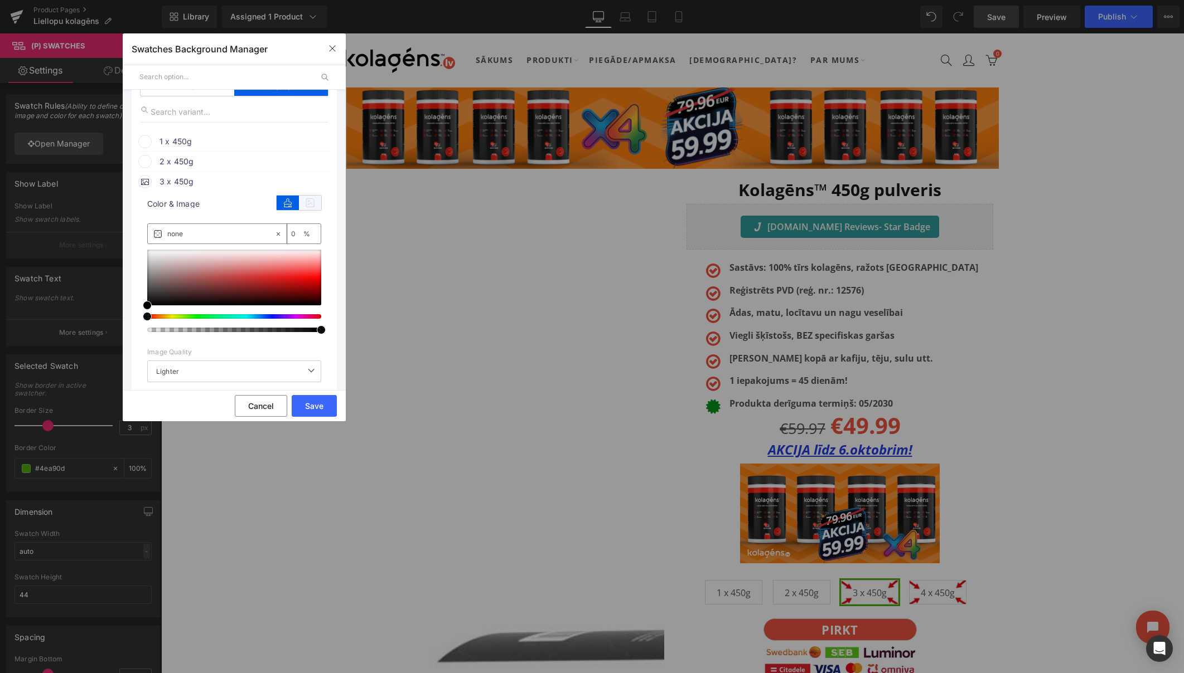
click at [308, 200] on icon at bounding box center [310, 203] width 22 height 14
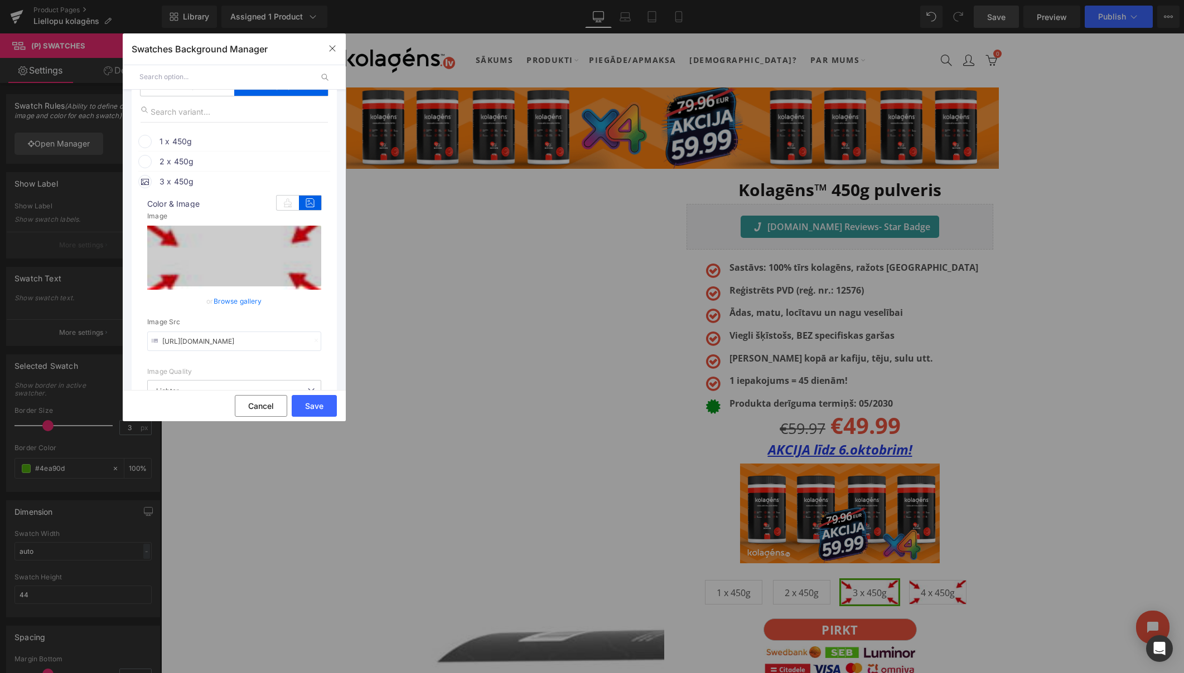
click at [249, 341] on input "[URL][DOMAIN_NAME]" at bounding box center [234, 342] width 174 height 20
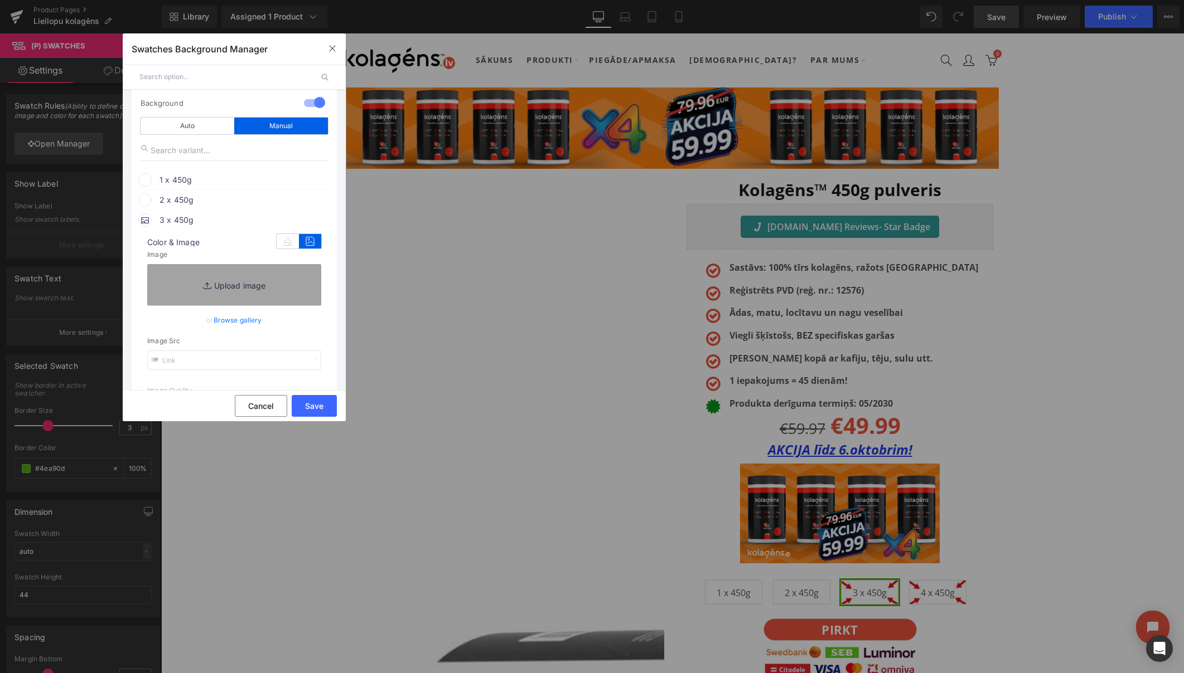
scroll to position [61, 0]
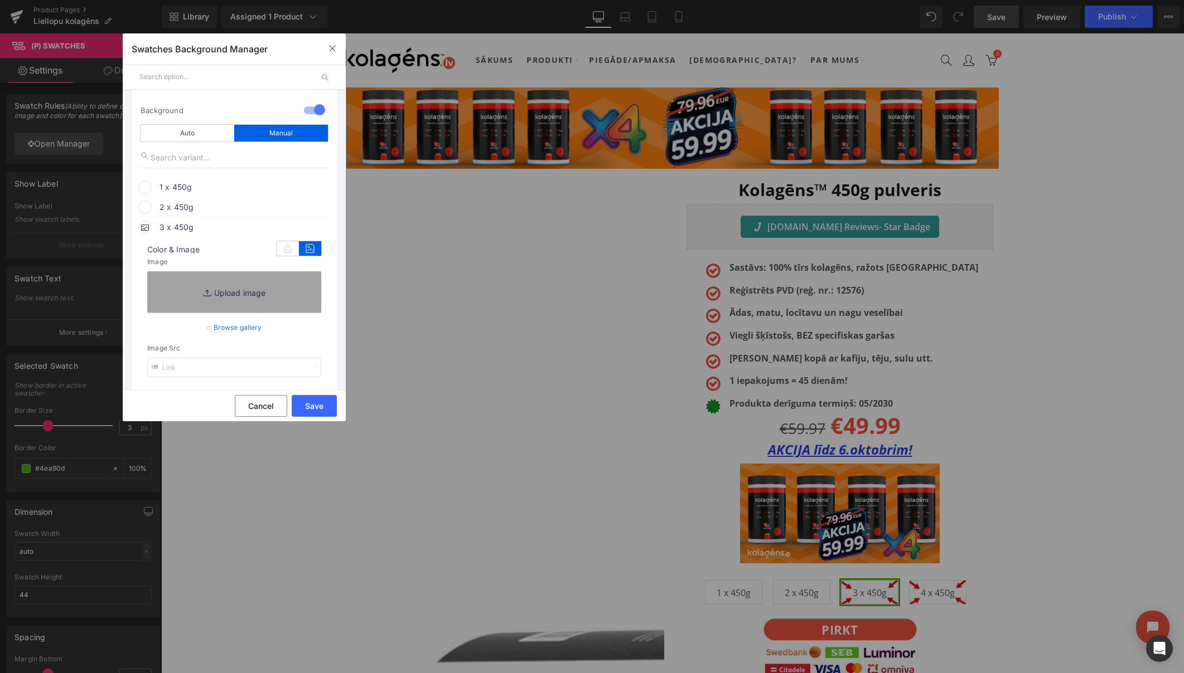
click at [221, 210] on span "2 x 450g" at bounding box center [243, 207] width 169 height 13
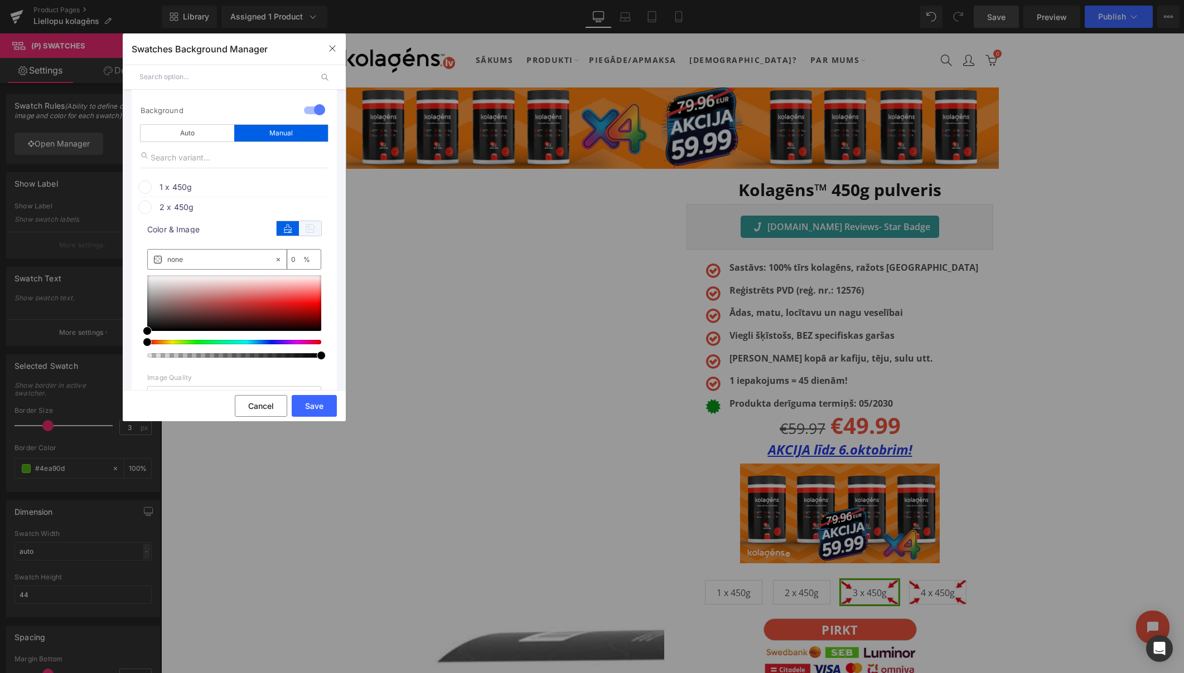
click at [299, 227] on icon at bounding box center [310, 228] width 22 height 14
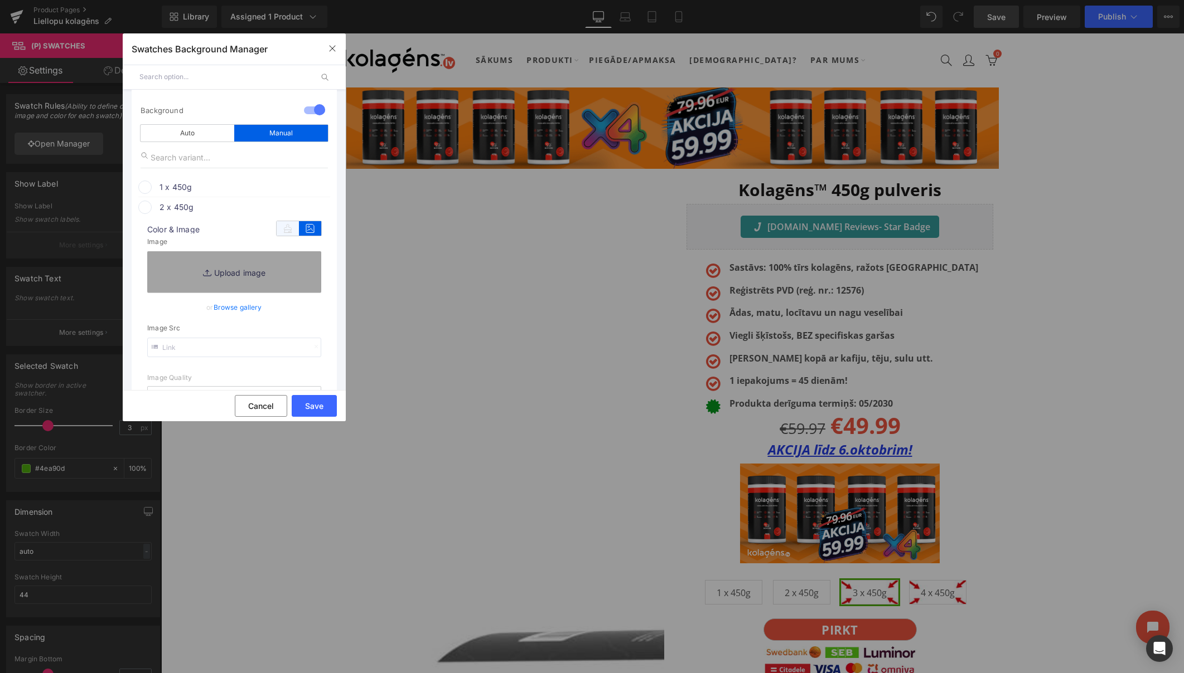
click at [284, 228] on icon at bounding box center [288, 228] width 22 height 14
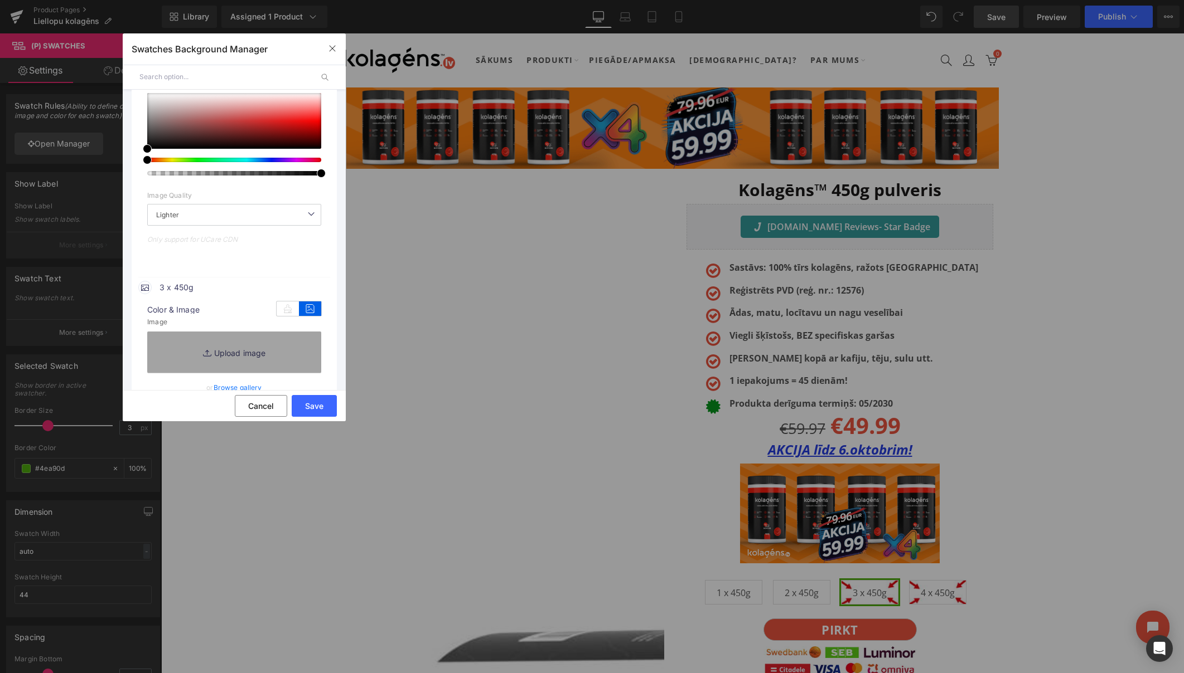
scroll to position [244, 0]
click at [148, 284] on icon at bounding box center [145, 286] width 8 height 8
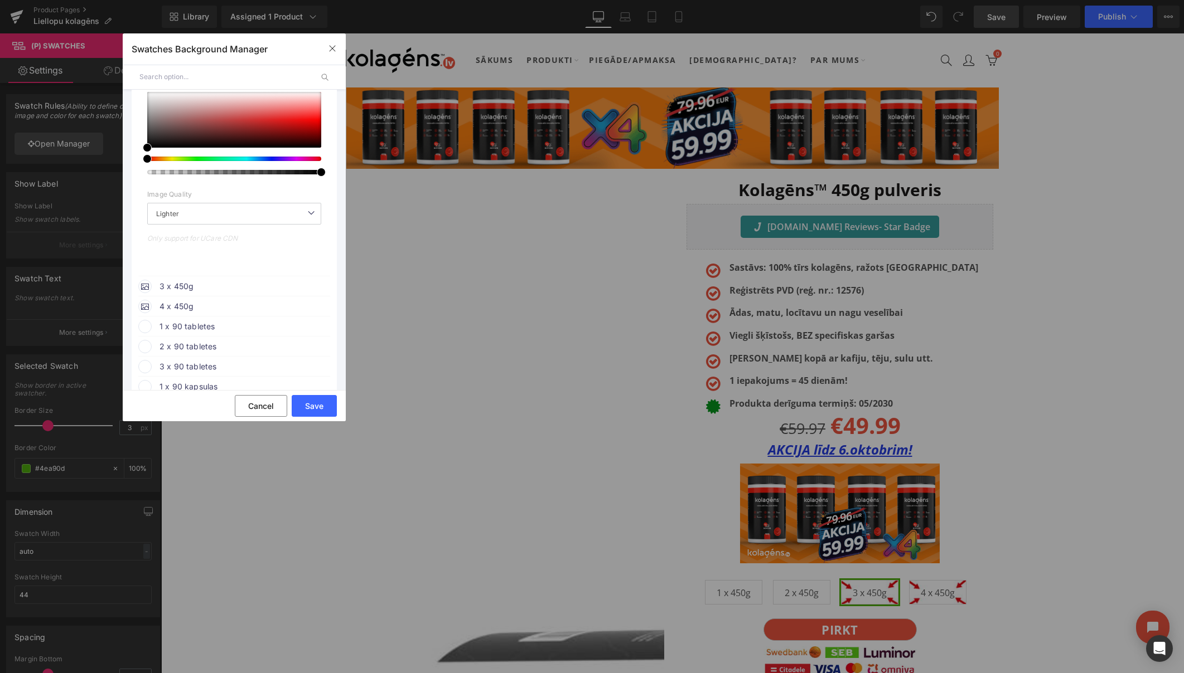
click at [176, 288] on span "3 x 450g" at bounding box center [243, 286] width 169 height 13
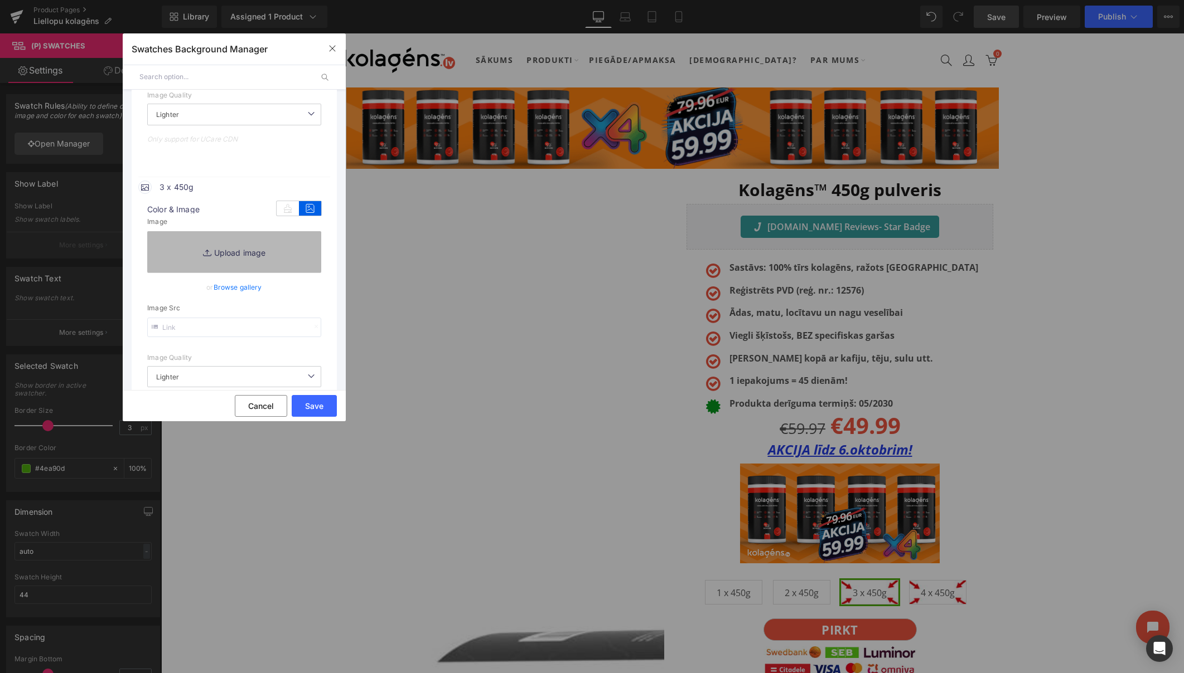
scroll to position [345, 0]
click at [230, 283] on link "Browse gallery" at bounding box center [238, 286] width 49 height 20
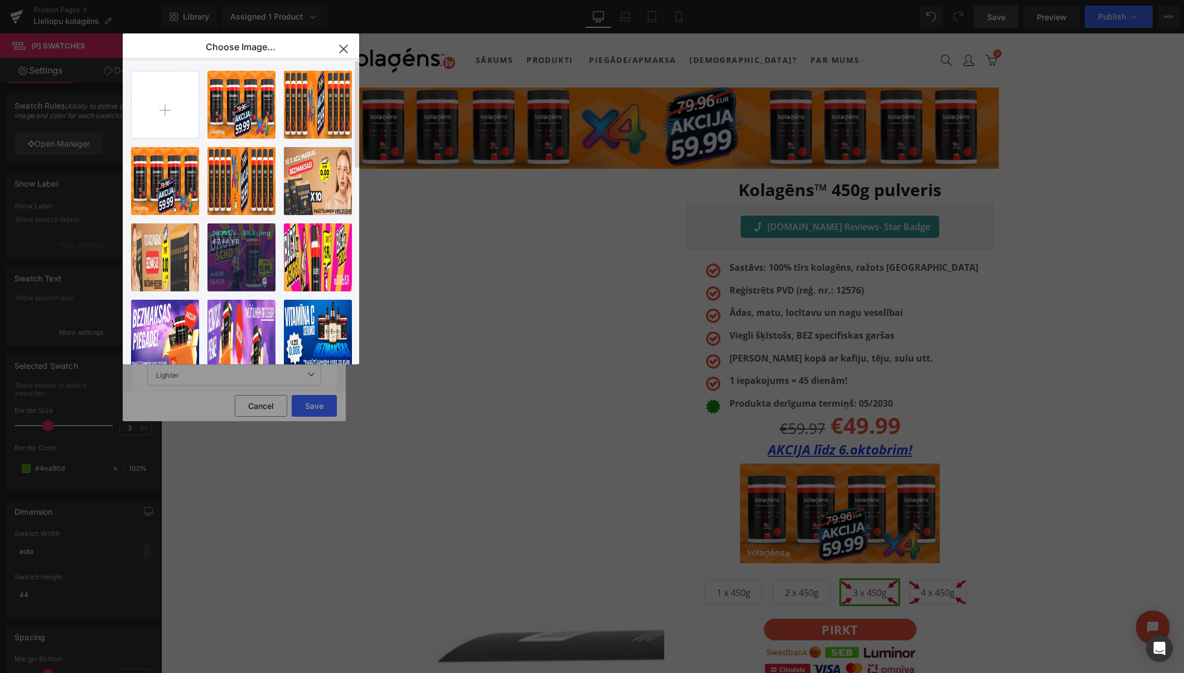
scroll to position [2, 0]
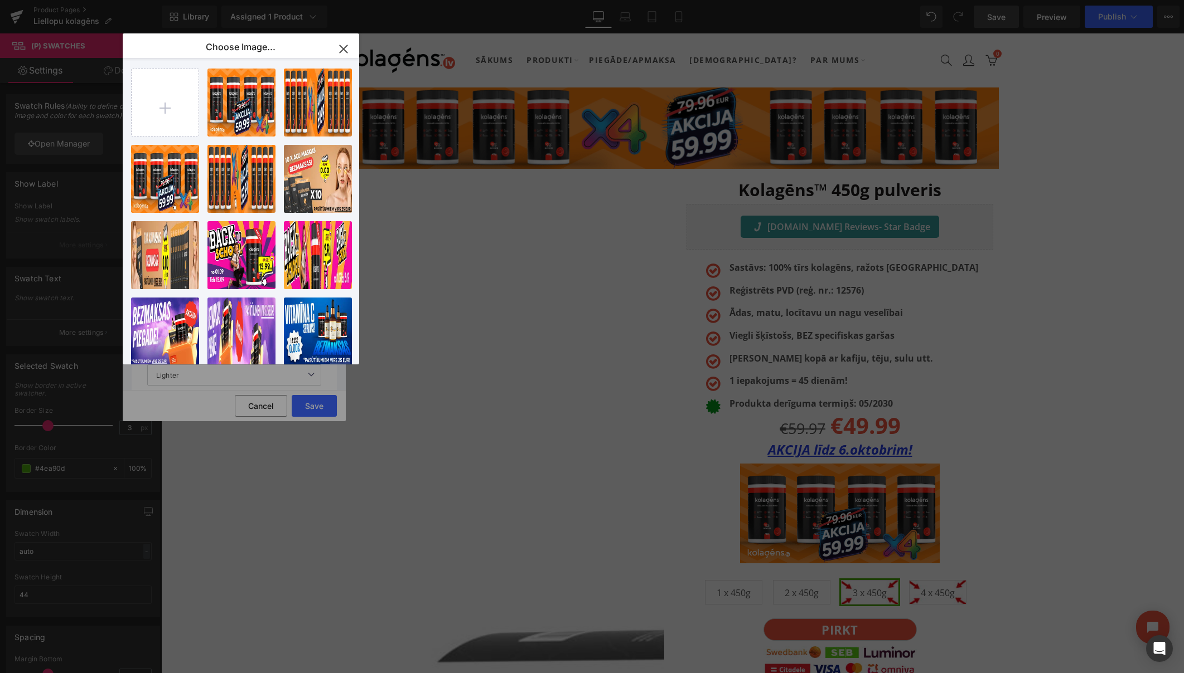
click at [347, 49] on icon "button" at bounding box center [343, 49] width 18 height 18
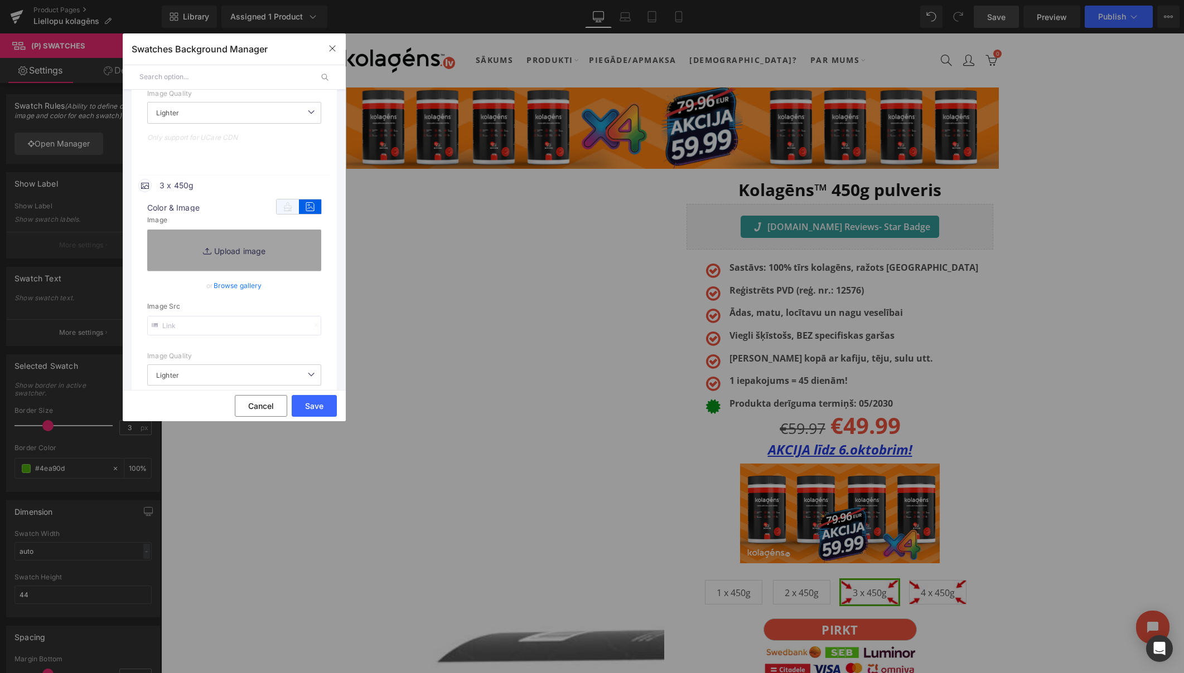
click at [278, 205] on icon at bounding box center [288, 207] width 22 height 14
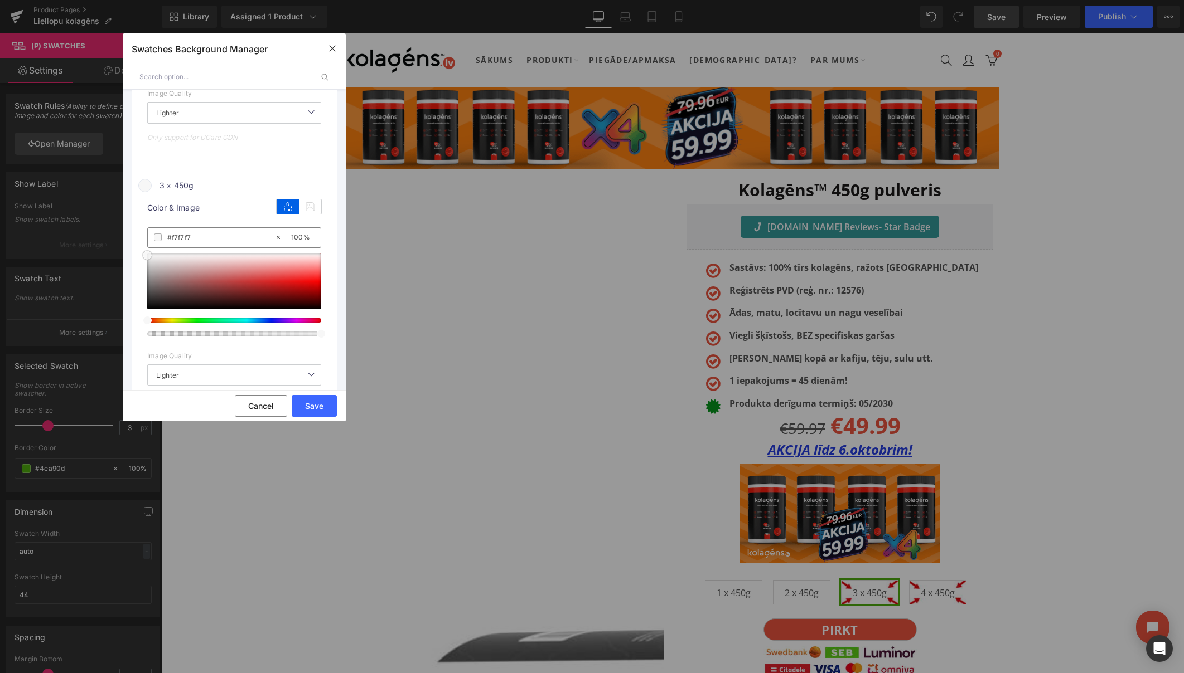
drag, startPoint x: 188, startPoint y: 269, endPoint x: 124, endPoint y: 255, distance: 65.1
click at [124, 255] on ul "Skaits 1 Background manual Auto Manual Image Color Type Image Image Color 1 x 4…" at bounding box center [234, 318] width 223 height 1071
click at [137, 246] on div "1 Background manual Auto Manual Image Color Type Image Image Color 1 x 450g col…" at bounding box center [234, 333] width 205 height 1041
click at [312, 407] on button "Save" at bounding box center [314, 406] width 45 height 22
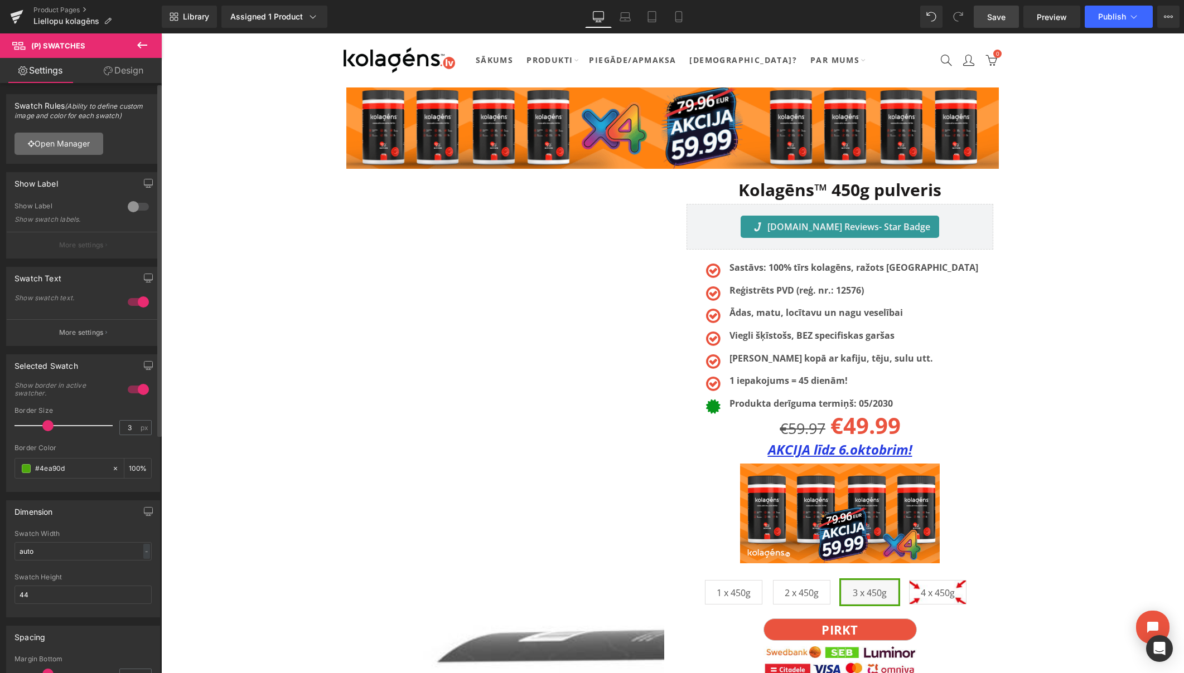
click at [83, 144] on link "Open Manager" at bounding box center [58, 144] width 89 height 22
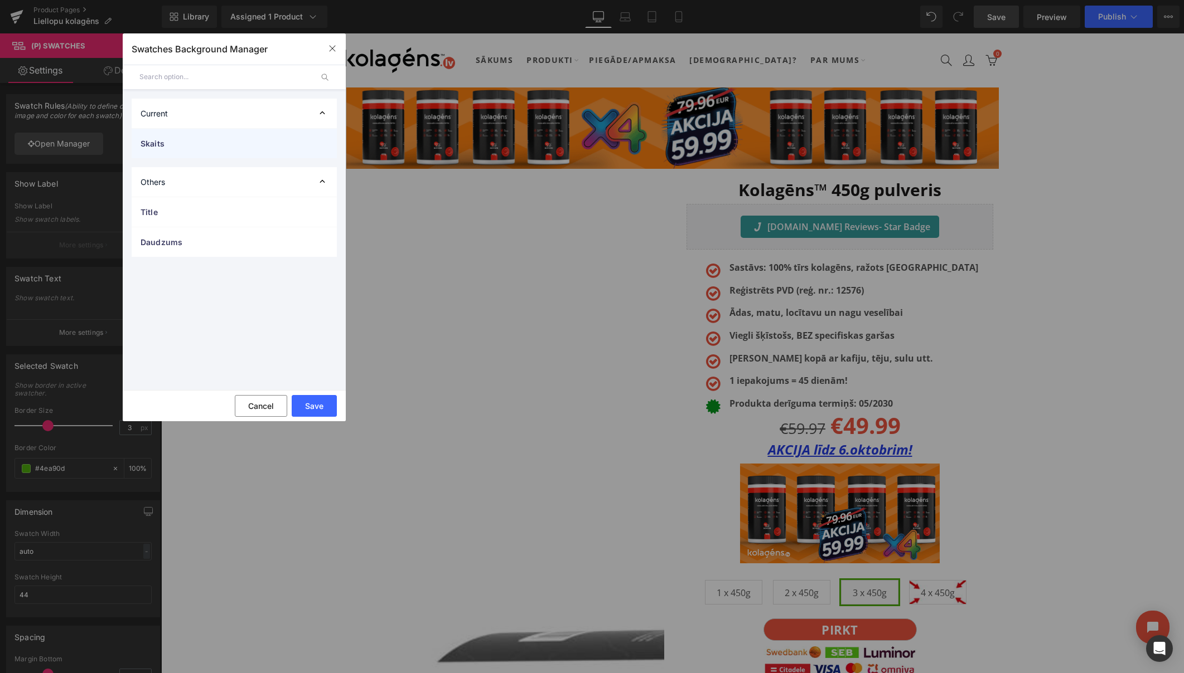
click at [201, 148] on span "Skaits" at bounding box center [222, 144] width 165 height 12
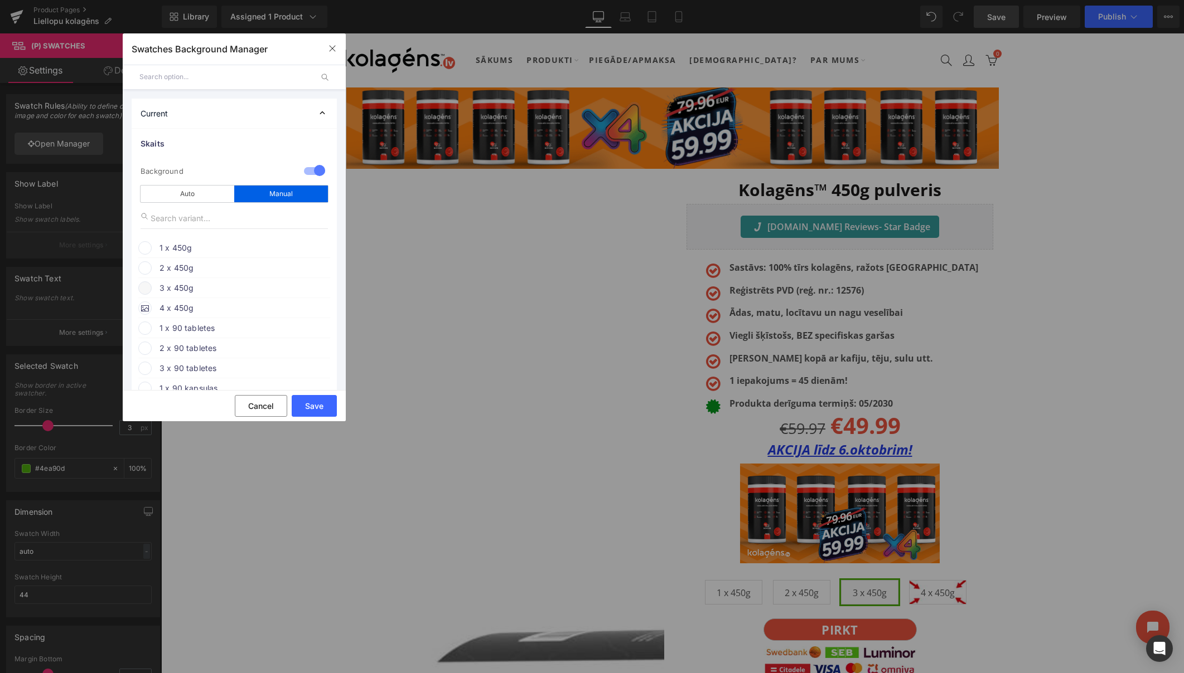
click at [197, 288] on span "3 x 450g" at bounding box center [243, 288] width 169 height 13
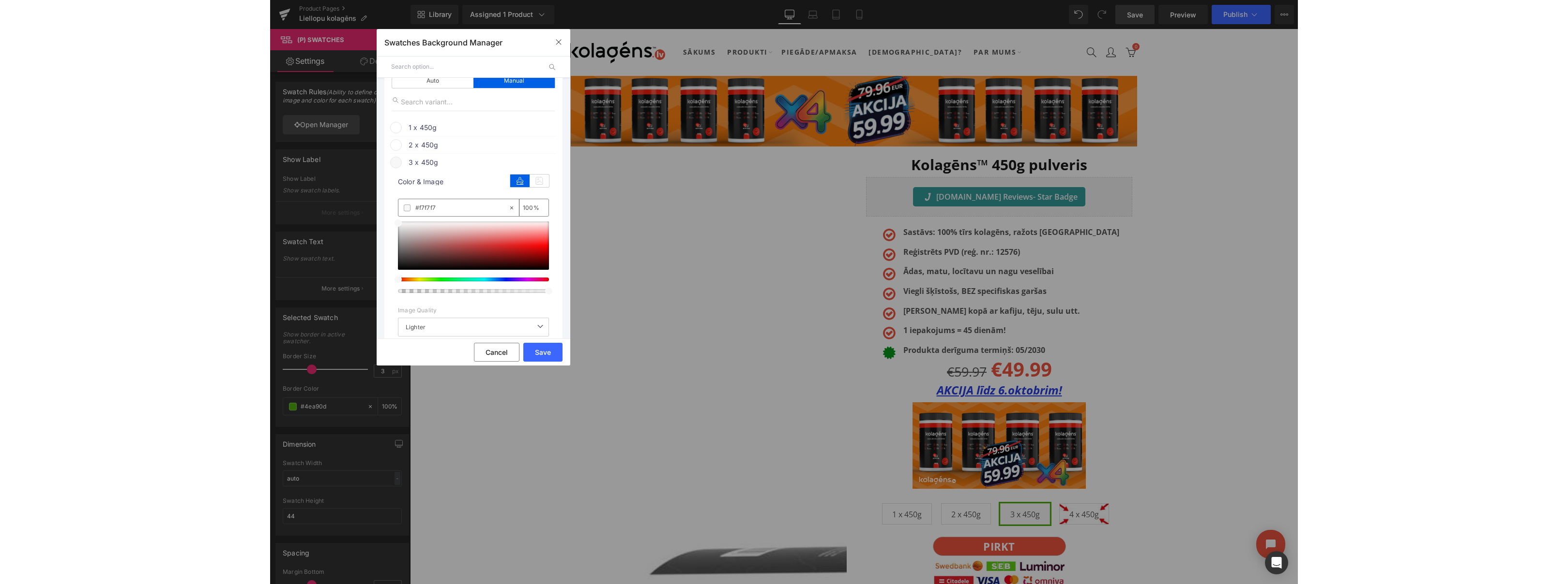
scroll to position [94, 0]
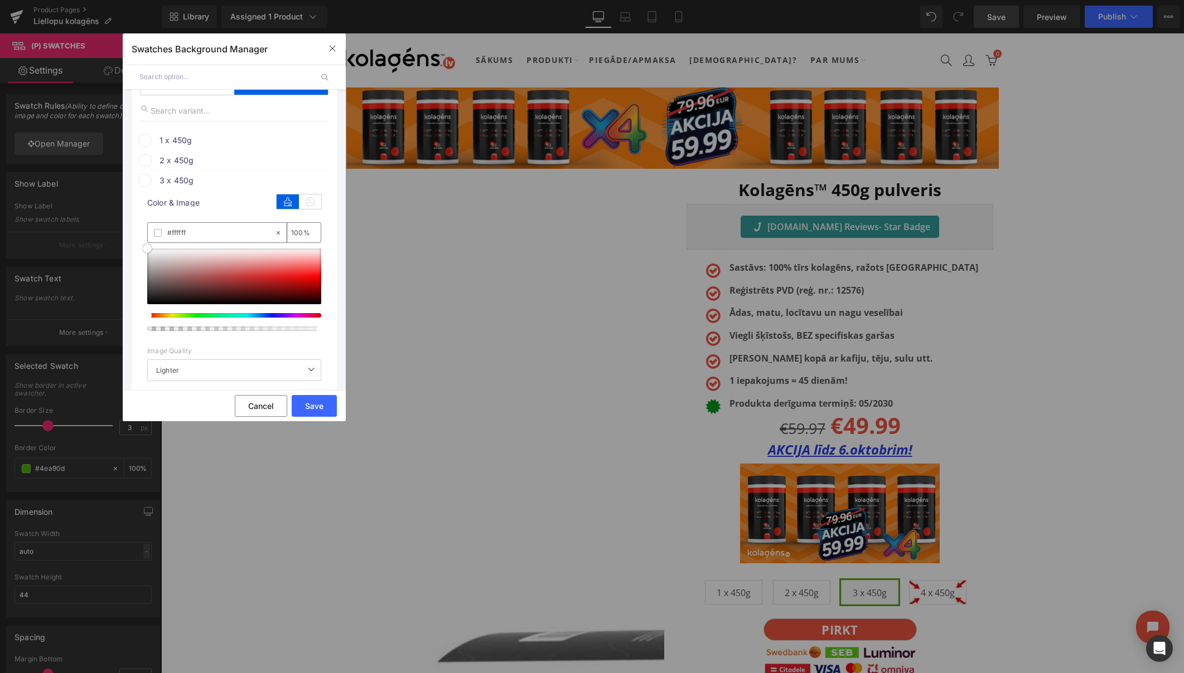
drag, startPoint x: 149, startPoint y: 249, endPoint x: 120, endPoint y: 231, distance: 33.3
click at [120, 231] on div "Swatches Background Manager Back to Library Insert Current Skaits 1 Background …" at bounding box center [592, 336] width 1184 height 673
click at [301, 403] on button "Save" at bounding box center [314, 406] width 45 height 22
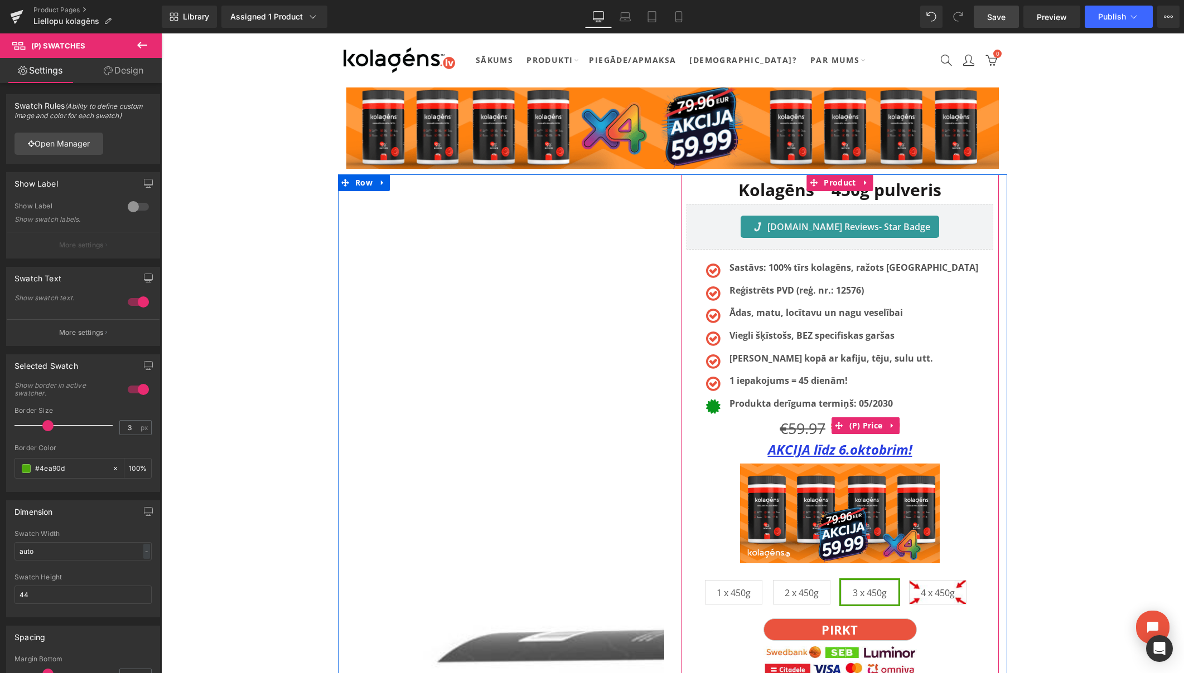
click at [996, 409] on div at bounding box center [997, 433] width 3 height 519
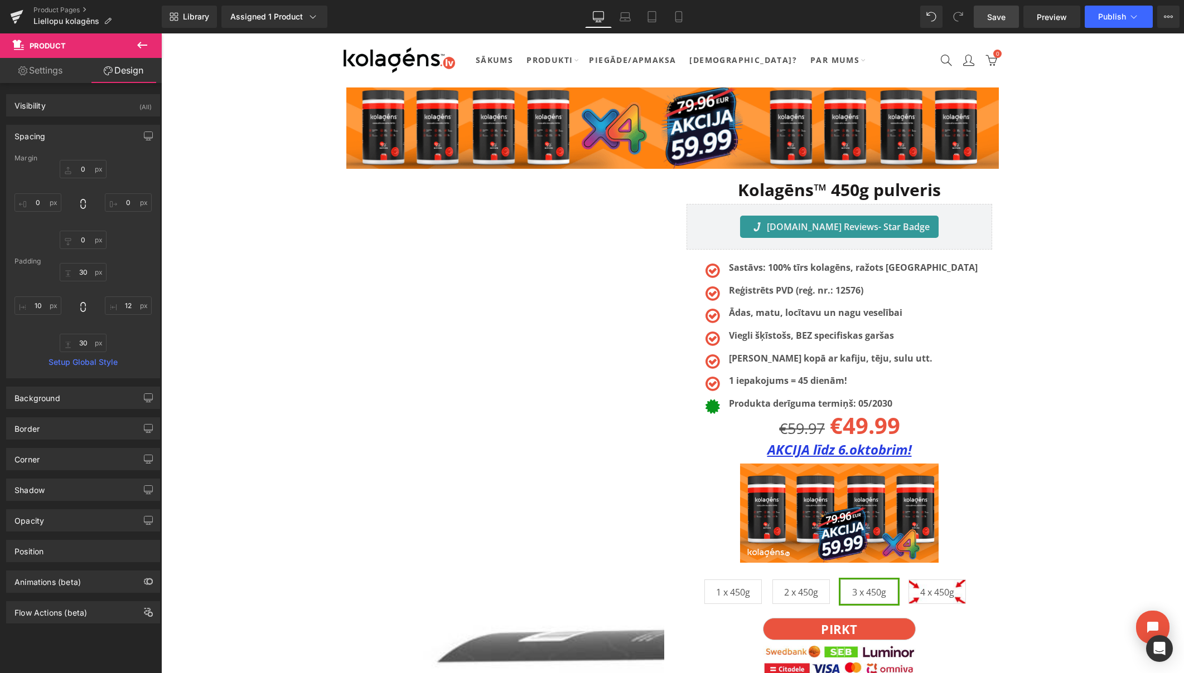
click at [1001, 16] on span "Save" at bounding box center [996, 17] width 18 height 12
click at [1097, 14] on button "Publish" at bounding box center [1118, 17] width 68 height 22
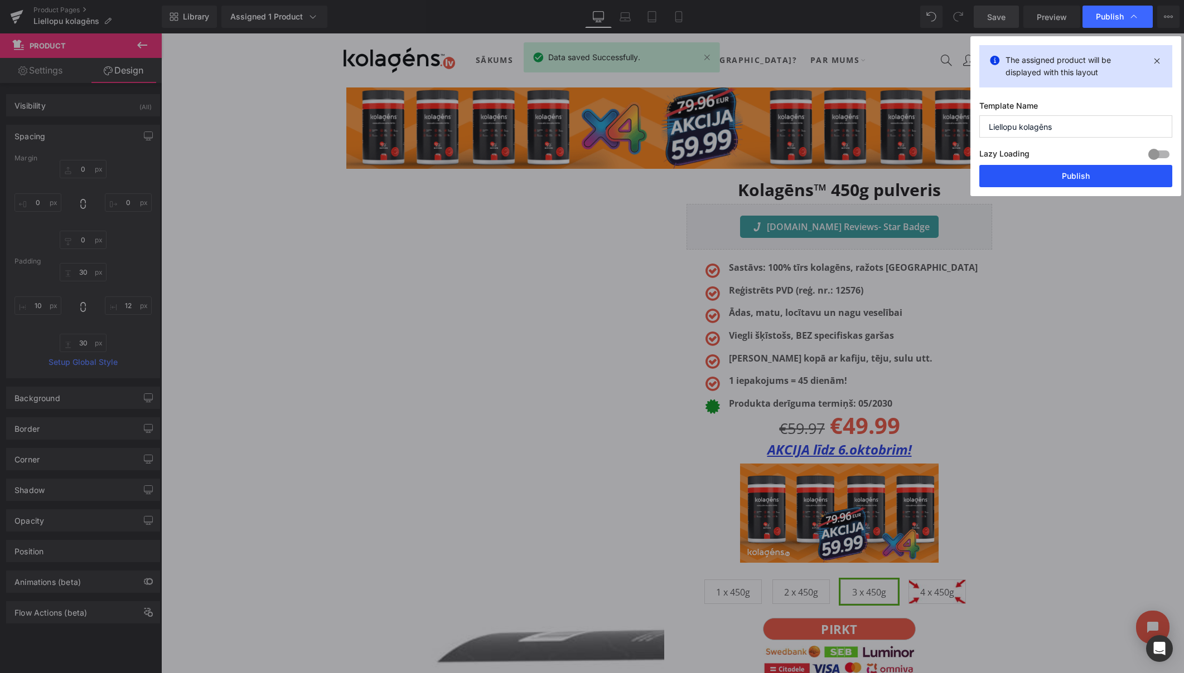
click at [1087, 174] on button "Publish" at bounding box center [1075, 176] width 193 height 22
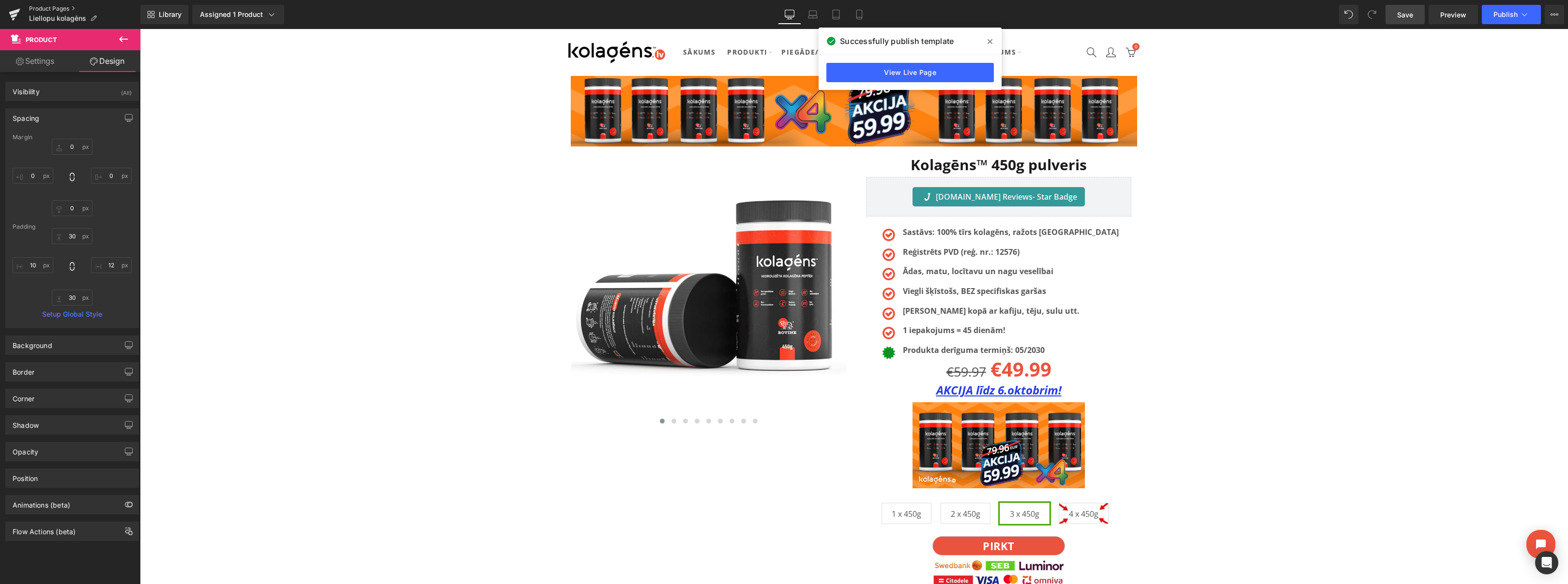
click at [44, 6] on link "Product Pages" at bounding box center [84, 9] width 111 height 8
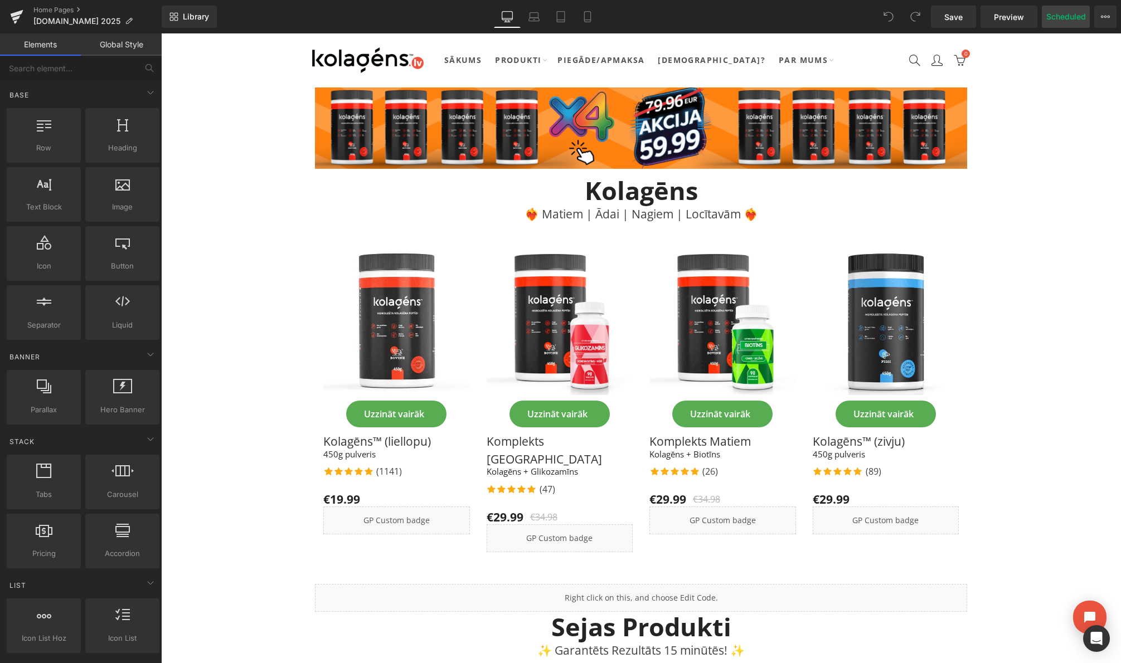
click at [1064, 18] on button "Scheduled" at bounding box center [1066, 17] width 48 height 22
select select
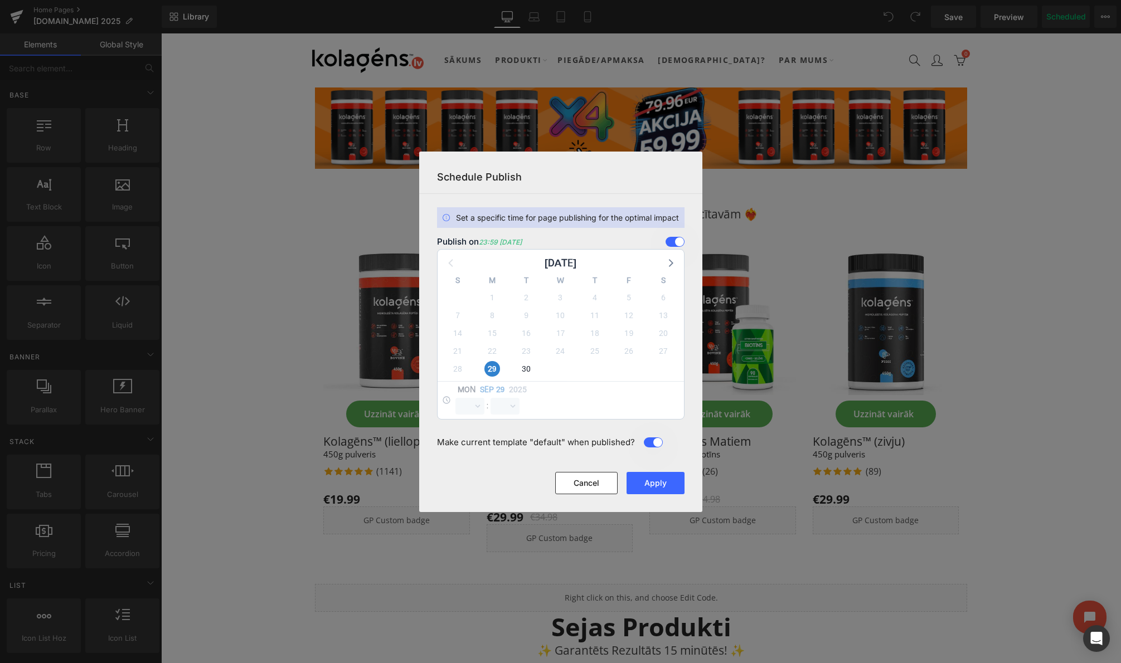
click at [674, 241] on span at bounding box center [675, 242] width 19 height 10
click at [0, 0] on input "checkbox" at bounding box center [0, 0] width 0 height 0
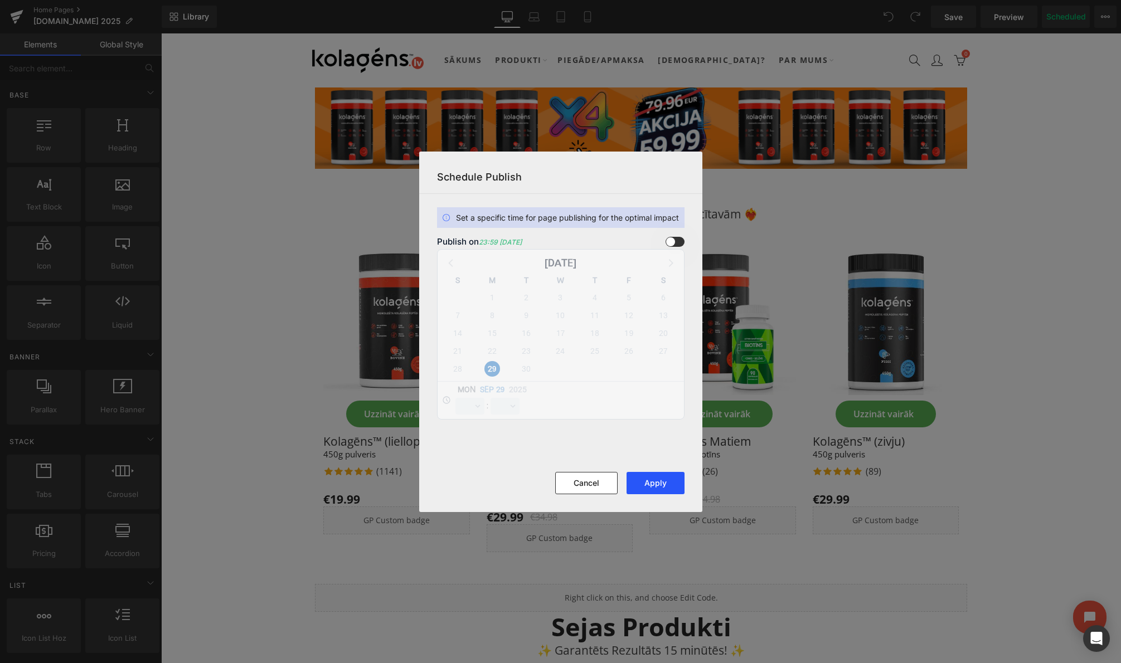
click at [654, 485] on button "Apply" at bounding box center [656, 483] width 58 height 22
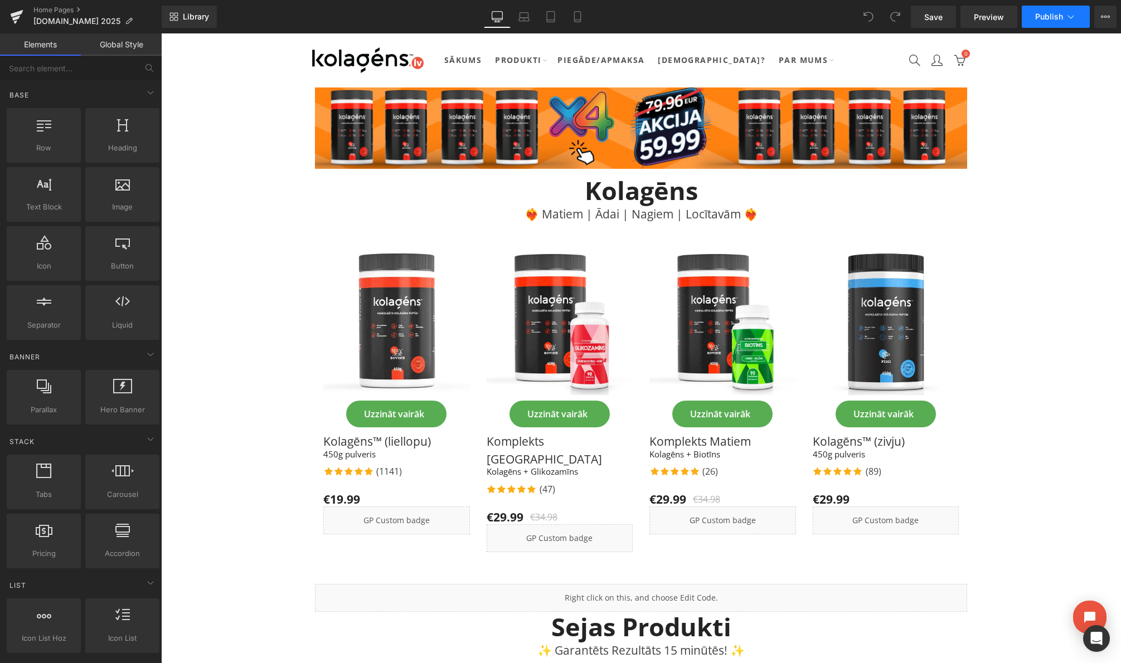
click at [1060, 19] on span "Publish" at bounding box center [1049, 16] width 28 height 9
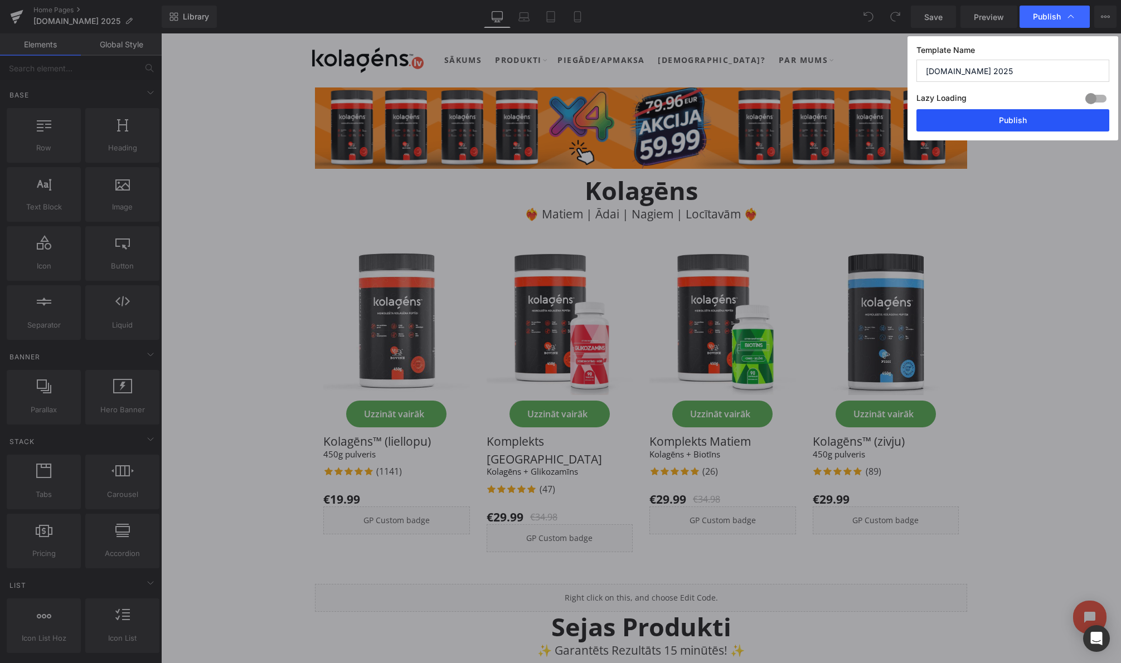
click at [1035, 121] on button "Publish" at bounding box center [1012, 120] width 193 height 22
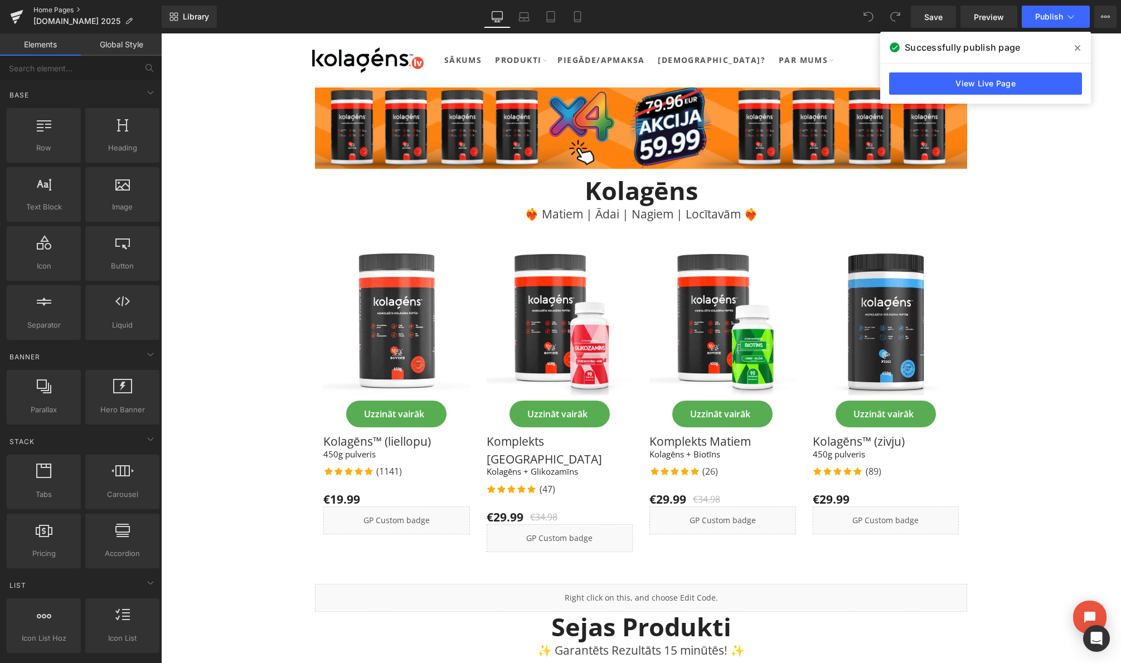
click at [41, 9] on link "Home Pages" at bounding box center [97, 10] width 128 height 9
